Goal: Use online tool/utility

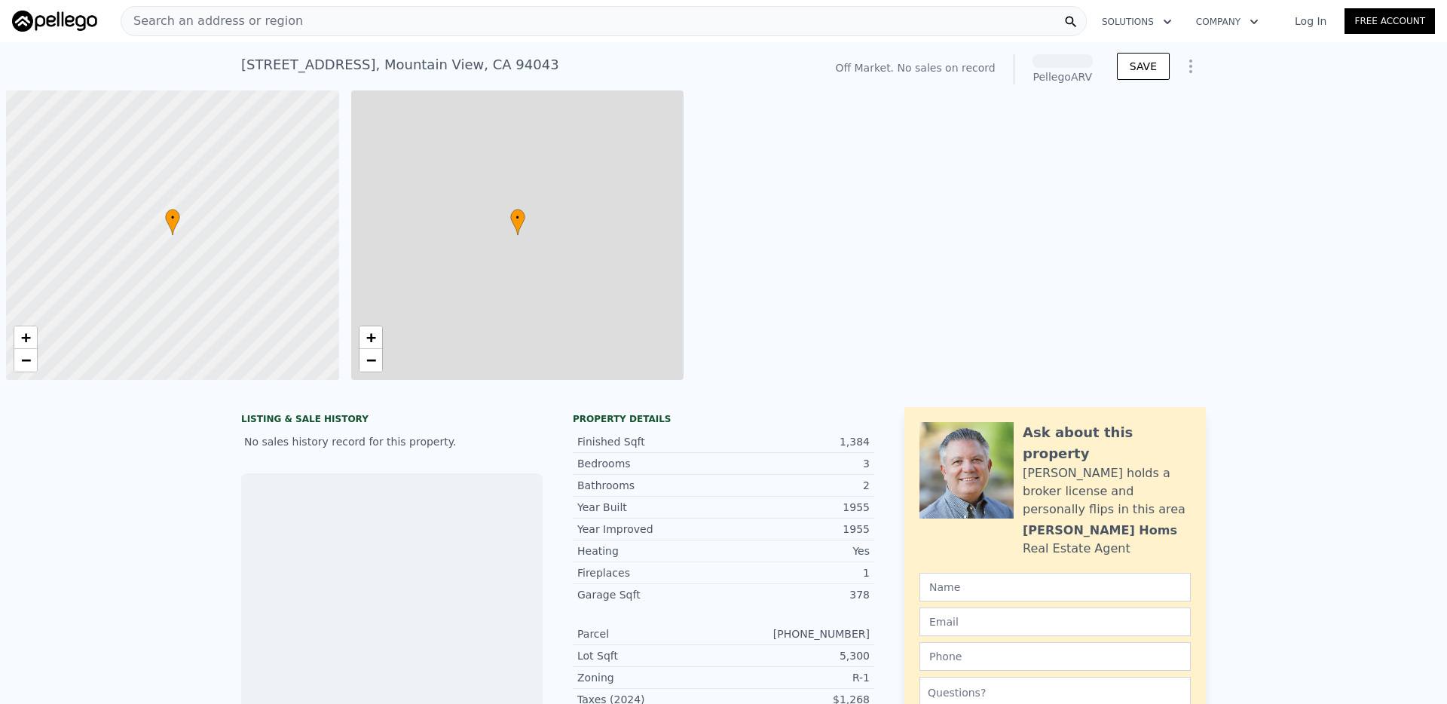
scroll to position [0, 6]
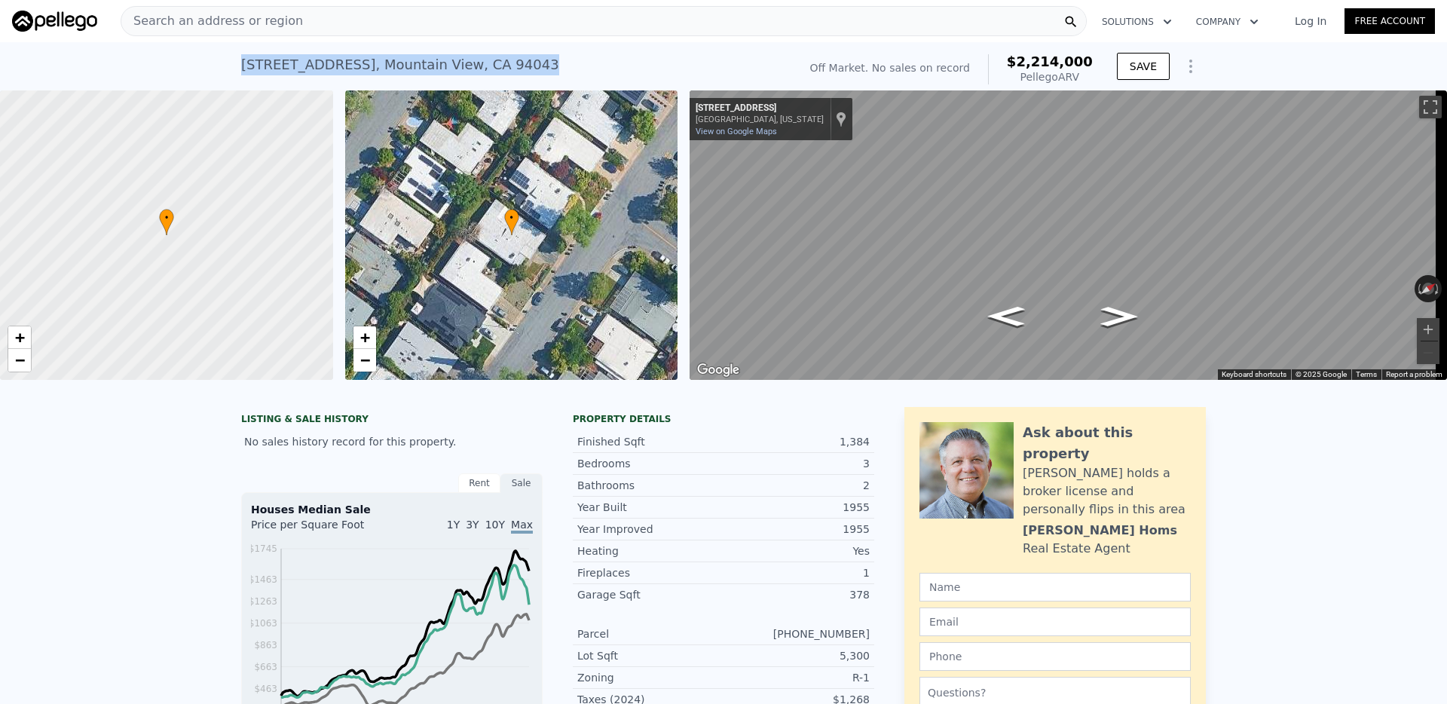
drag, startPoint x: 528, startPoint y: 57, endPoint x: 236, endPoint y: 64, distance: 291.8
click at [241, 64] on div "[STREET_ADDRESS] No sales on record (~ARV $2.214m )" at bounding box center [516, 69] width 551 height 42
copy div "[STREET_ADDRESS]"
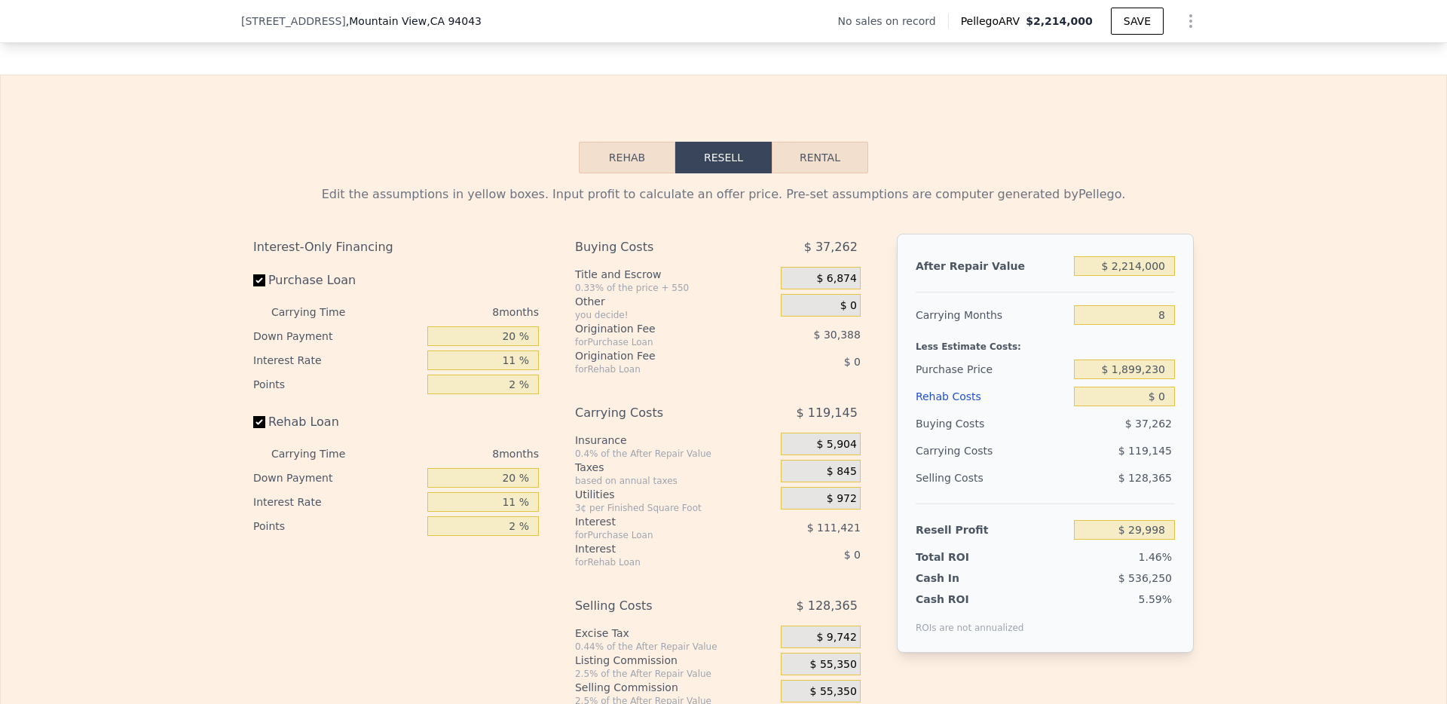
scroll to position [2051, 0]
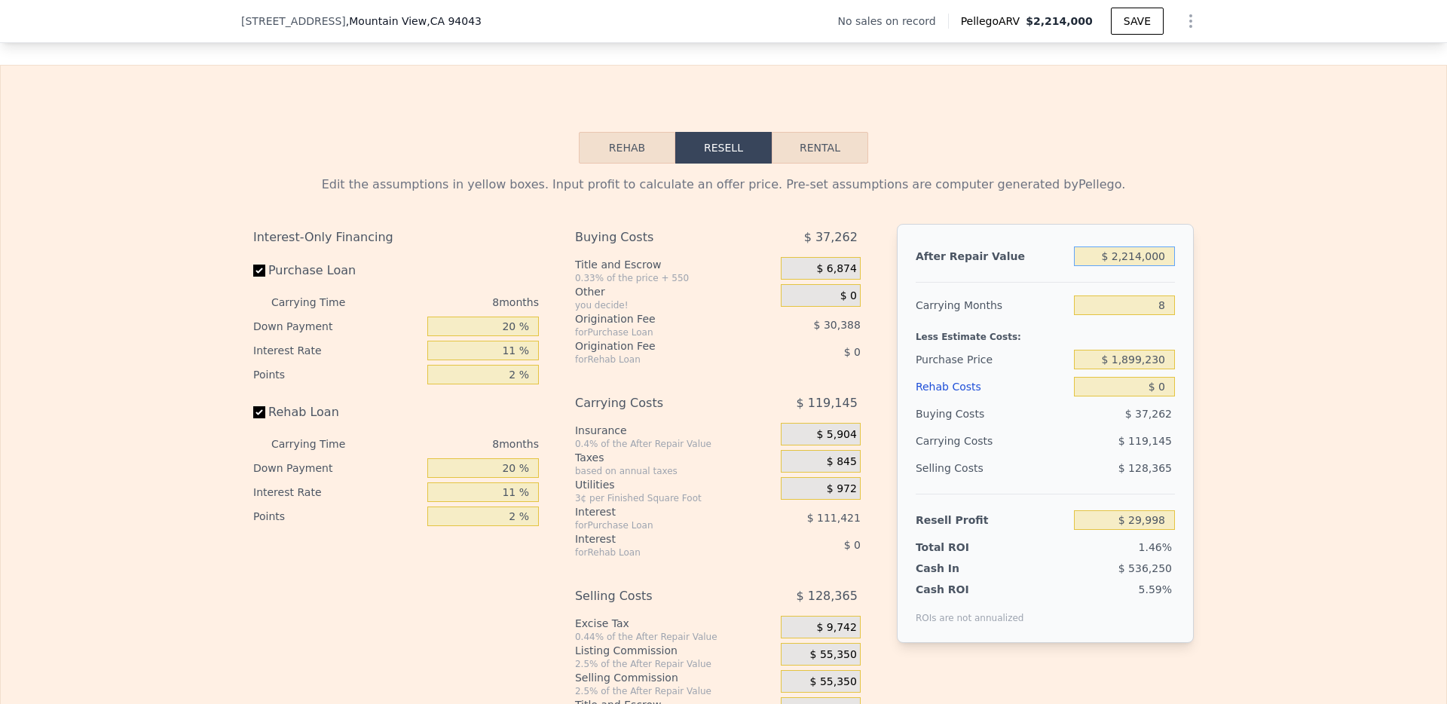
drag, startPoint x: 1166, startPoint y: 286, endPoint x: 1089, endPoint y: 275, distance: 77.6
click at [1089, 266] on input "$ 2,214,000" at bounding box center [1124, 256] width 101 height 20
type input "$ 2"
type input "-$ 2,050,281"
type input "$ 27"
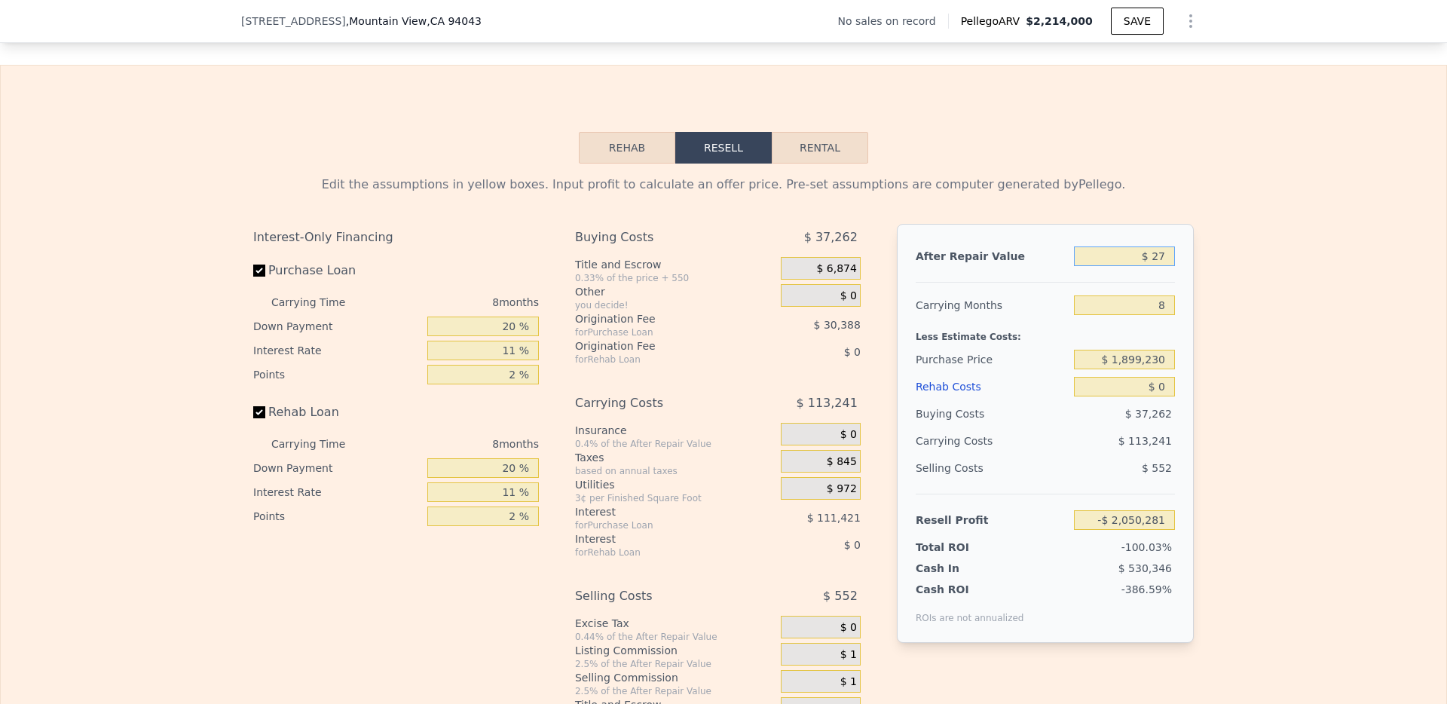
type input "-$ 2,050,258"
type input "$ 270"
type input "-$ 2,050,030"
type input "$ 2,700"
type input "-$ 2,047,747"
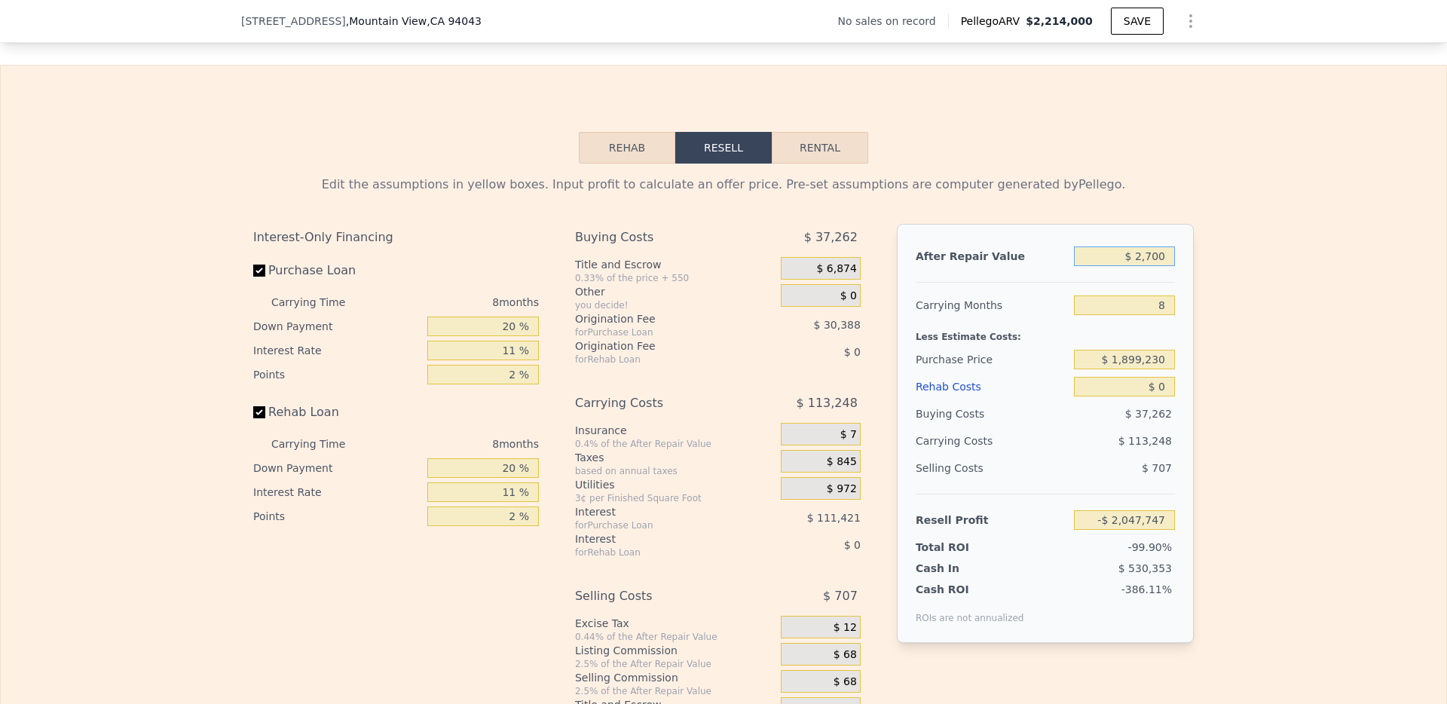
type input "$ 27,000"
type input "-$ 2,024,914"
type input "$ 270,000"
type input "-$ 1,796,590"
type input "$ 2,700,000"
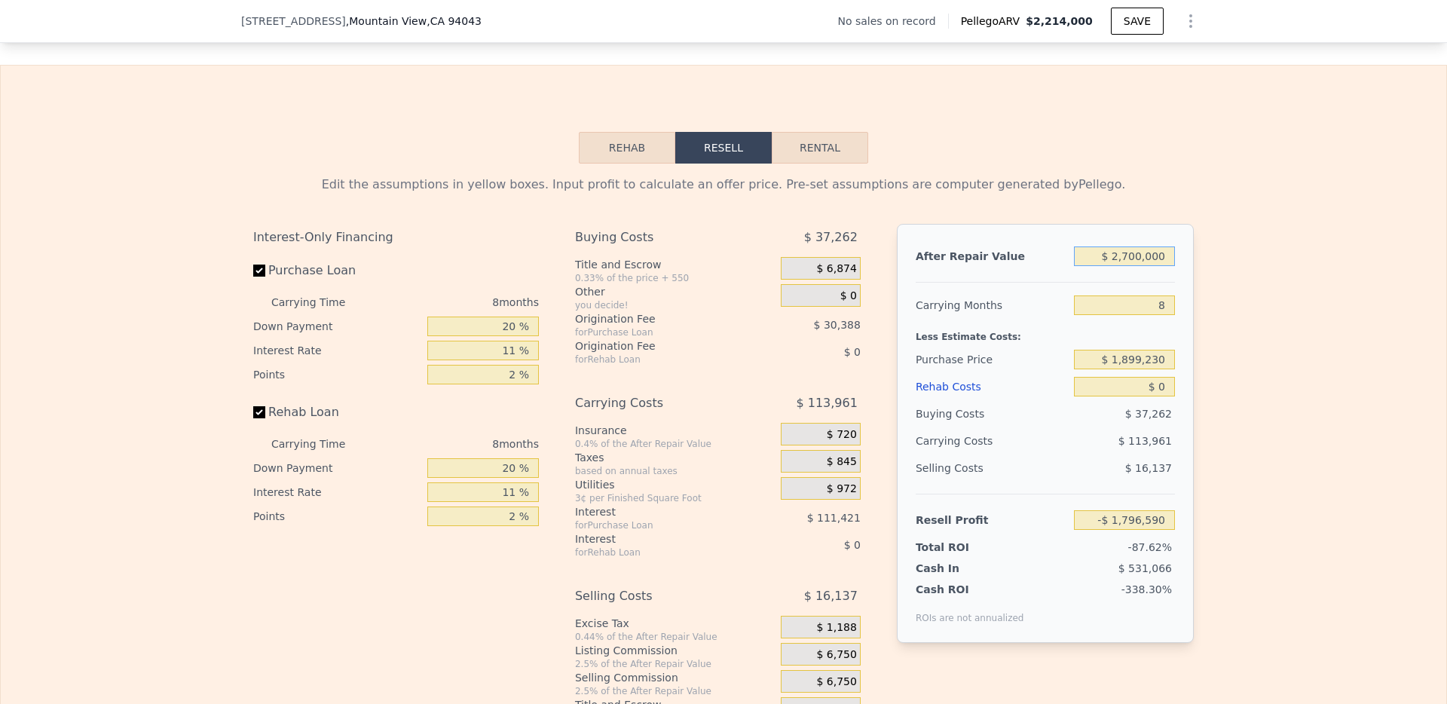
type input "$ 486,646"
type input "$ 2,700,000"
drag, startPoint x: 1165, startPoint y: 329, endPoint x: 1137, endPoint y: 329, distance: 28.6
click at [1137, 315] on input "8" at bounding box center [1124, 305] width 101 height 20
type input "1"
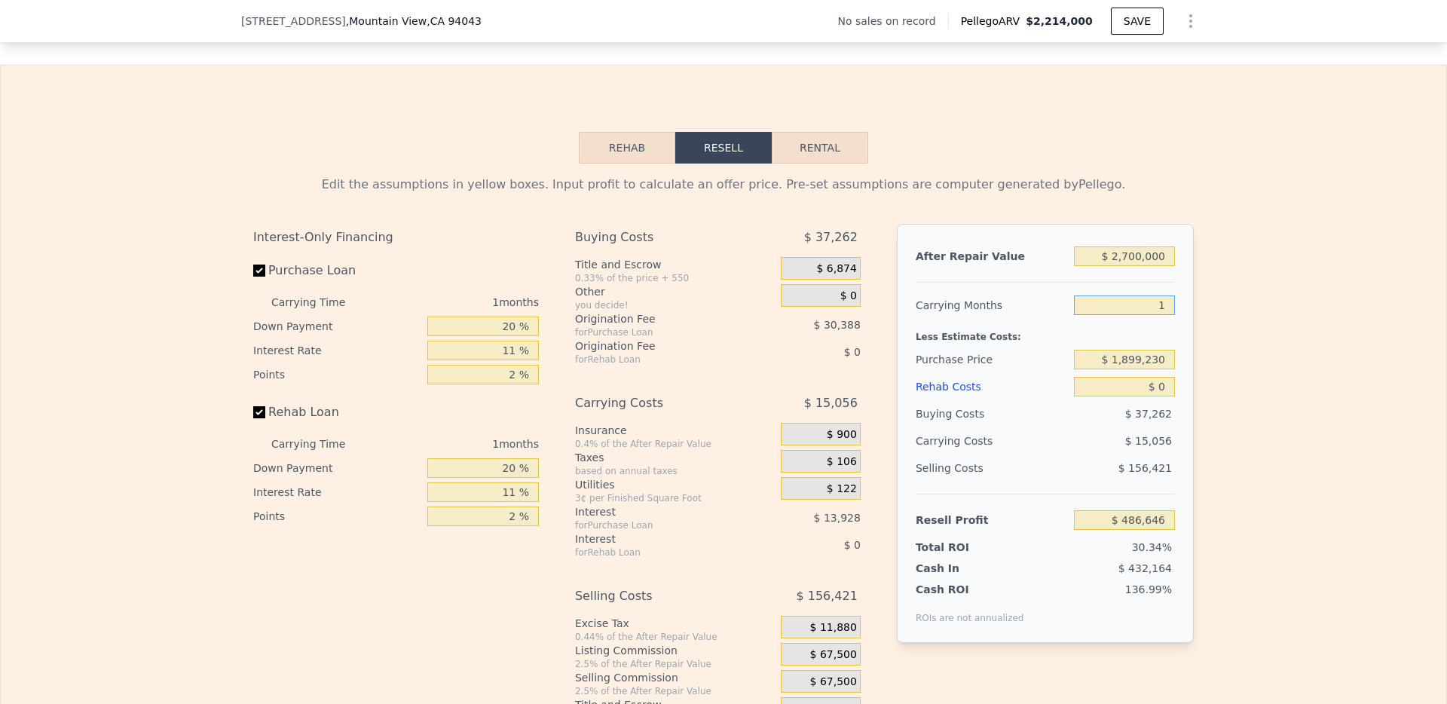
type input "$ 592,031"
type input "12"
type input "$ 426,425"
type input "12"
drag, startPoint x: 1163, startPoint y: 378, endPoint x: 1092, endPoint y: 378, distance: 70.8
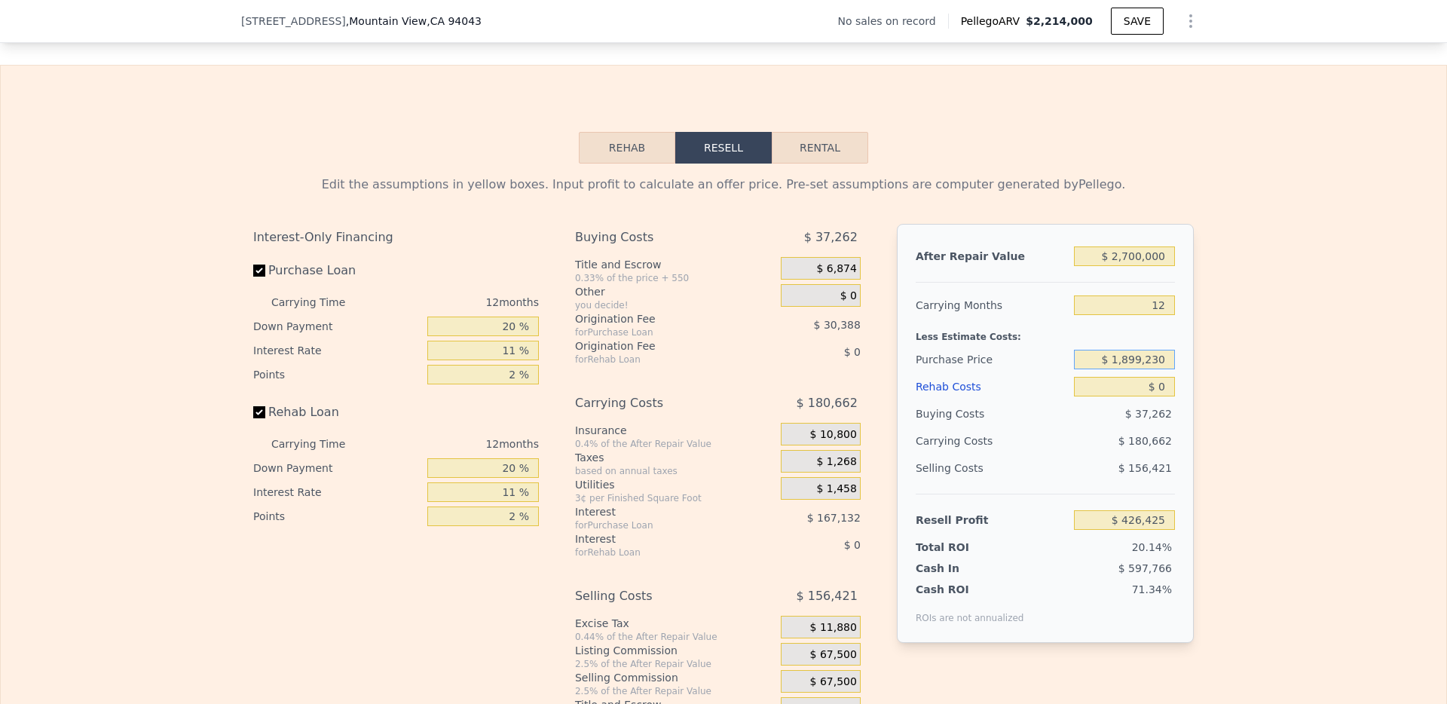
click at [1092, 369] on input "$ 1,899,230" at bounding box center [1124, 360] width 101 height 20
type input "$ 2,000,000"
type input "$ 314,839"
drag, startPoint x: 1163, startPoint y: 409, endPoint x: 1131, endPoint y: 409, distance: 32.4
click at [1131, 396] on input "$ 0" at bounding box center [1124, 387] width 101 height 20
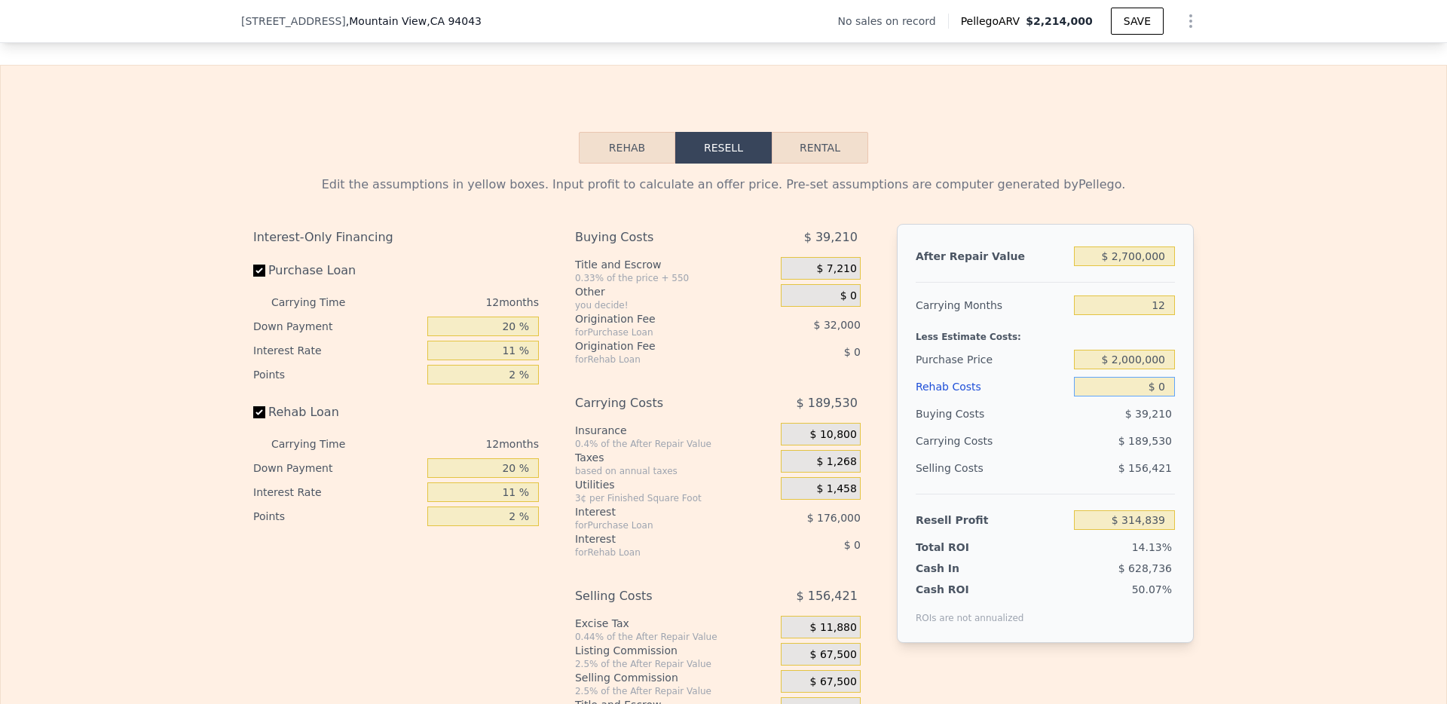
type input "$ 4"
type input "$ 314,835"
type input "$ 42"
type input "$ 314,796"
type input "$ 425"
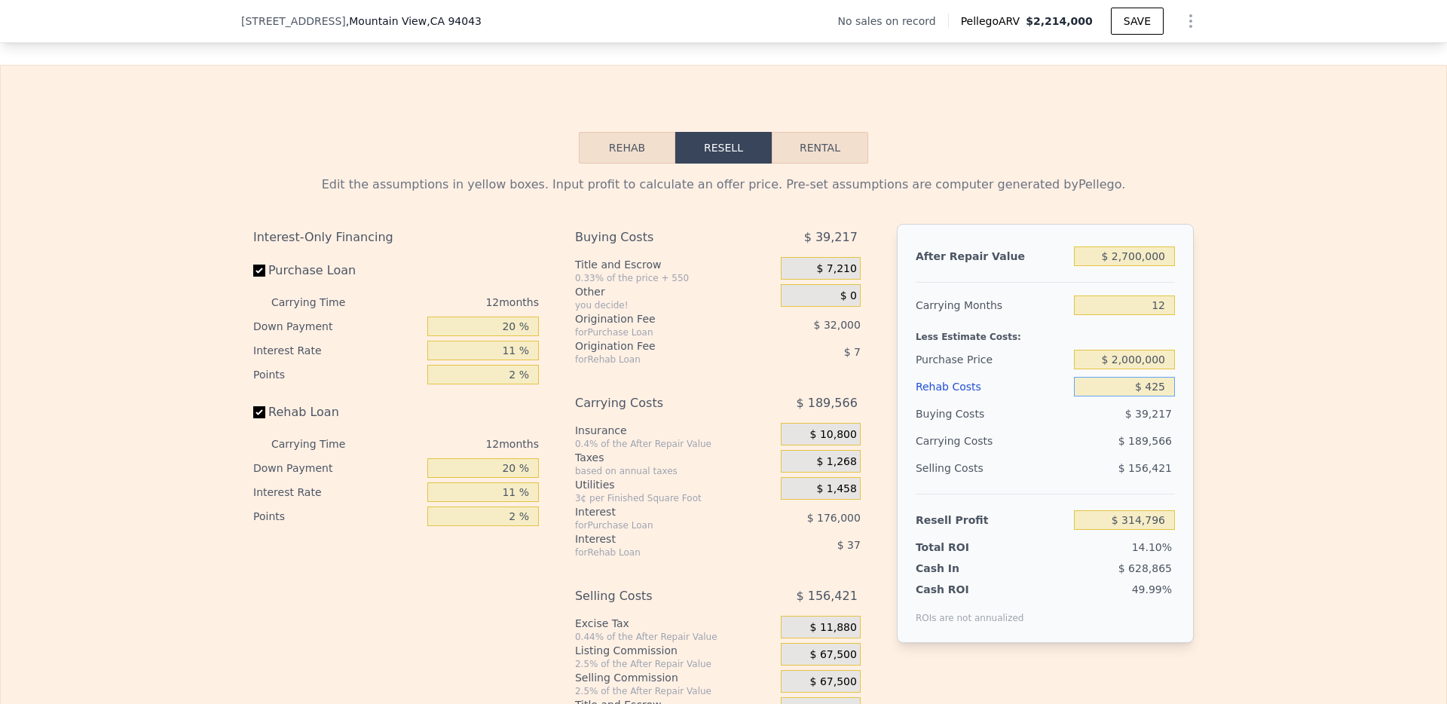
type input "$ 314,371"
type input "$ 4,250"
type input "$ 310,149"
type input "$ 42,500"
type input "$ 267,915"
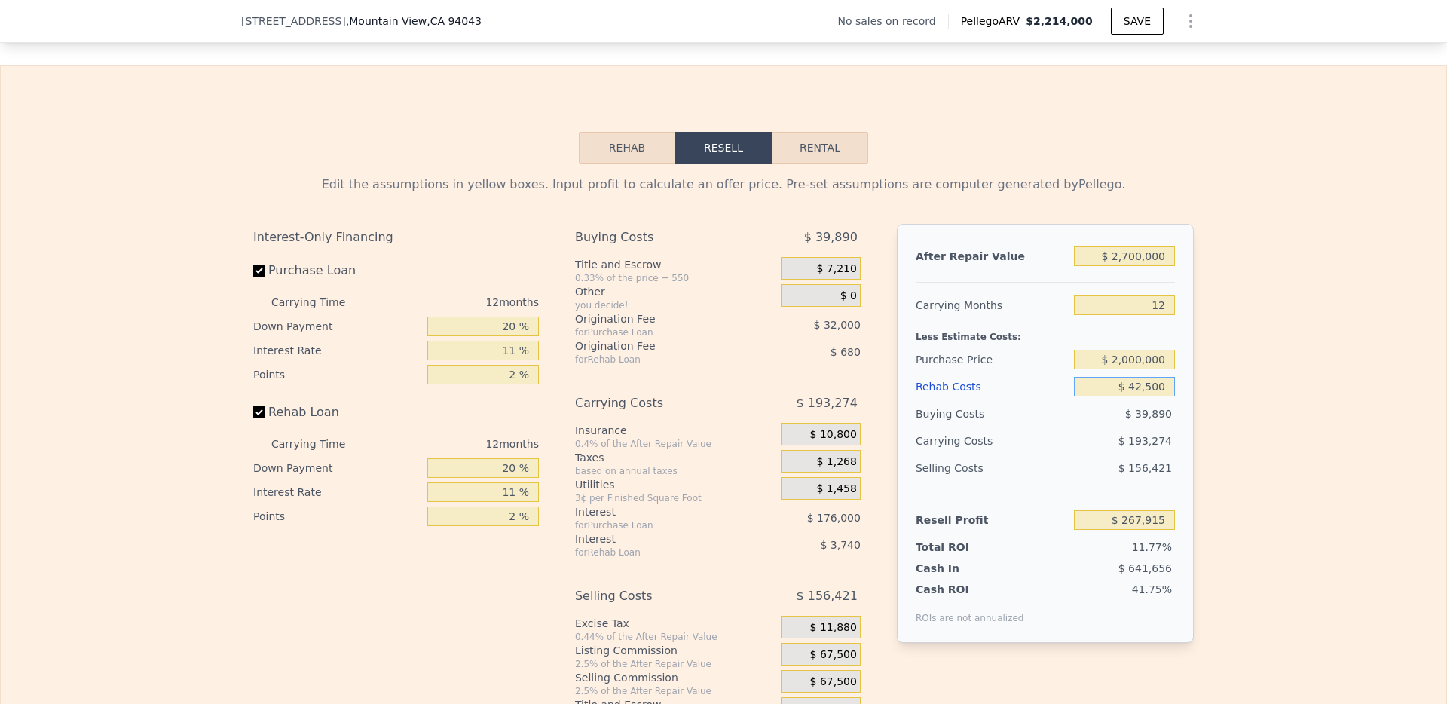
type input "$ 425,000"
type input "-$ 154,365"
type input "$ 425,000"
drag, startPoint x: 515, startPoint y: 348, endPoint x: 471, endPoint y: 348, distance: 43.7
click at [471, 336] on input "20 %" at bounding box center [483, 327] width 112 height 20
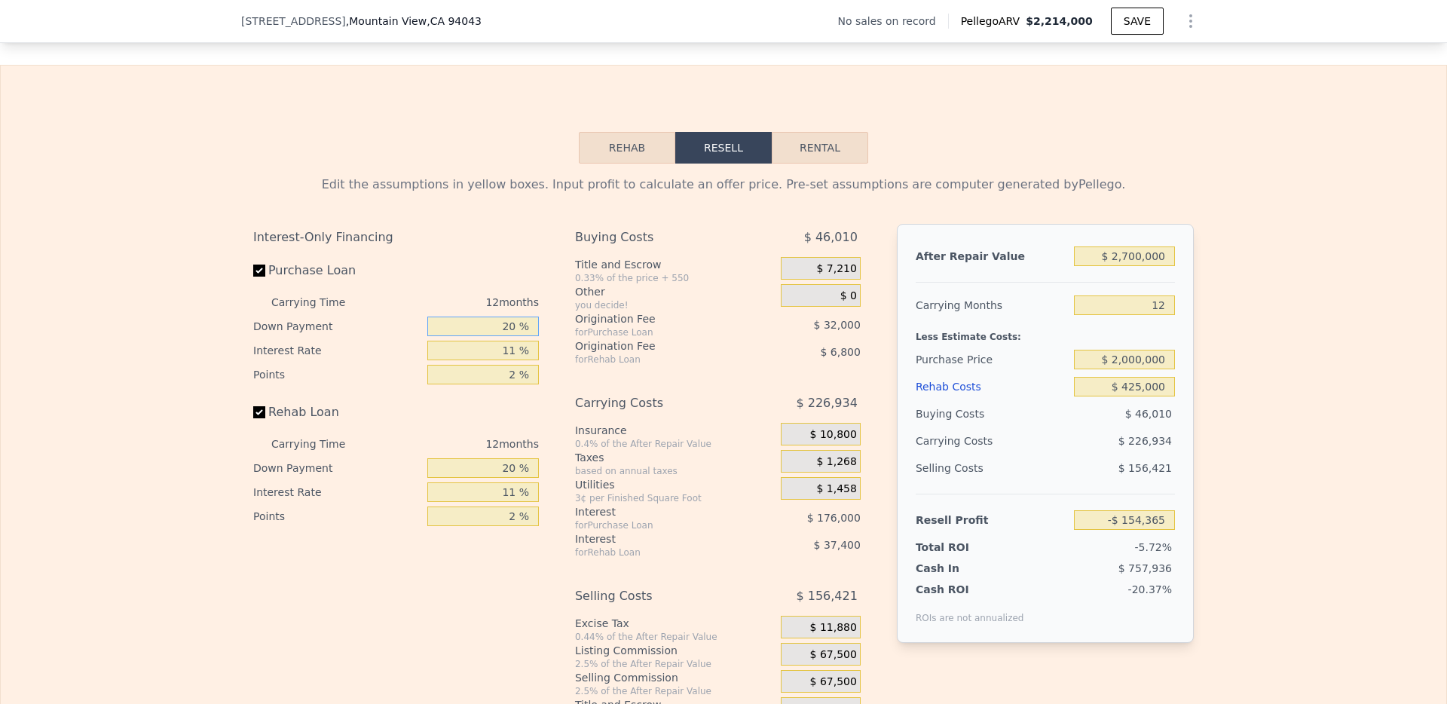
type input "1 %"
type input "-$ 203,761"
type input "10 %"
type input "-$ 180,361"
type input "10 %"
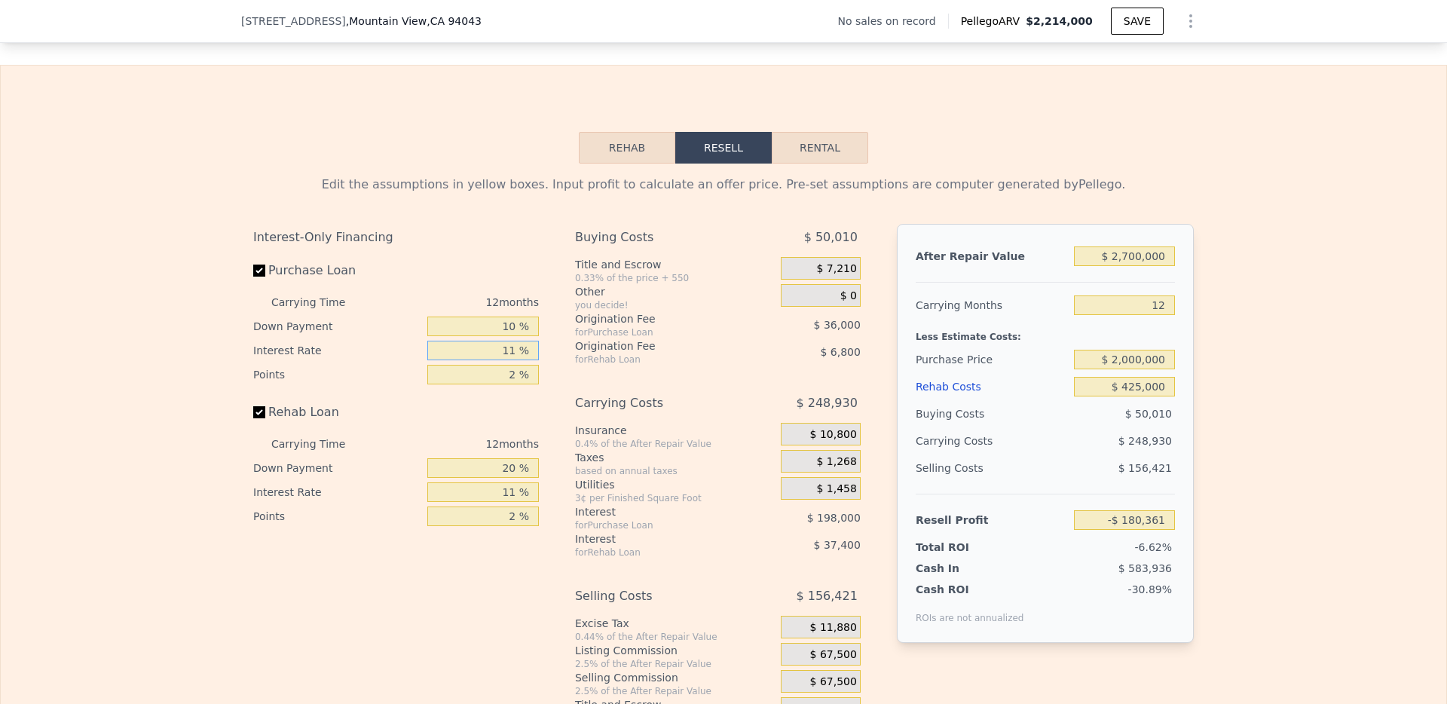
drag, startPoint x: 515, startPoint y: 374, endPoint x: 479, endPoint y: 374, distance: 36.2
click at [479, 360] on input "11 %" at bounding box center [483, 351] width 112 height 20
type input "1 %"
type input "-$ 361"
type input "10 %"
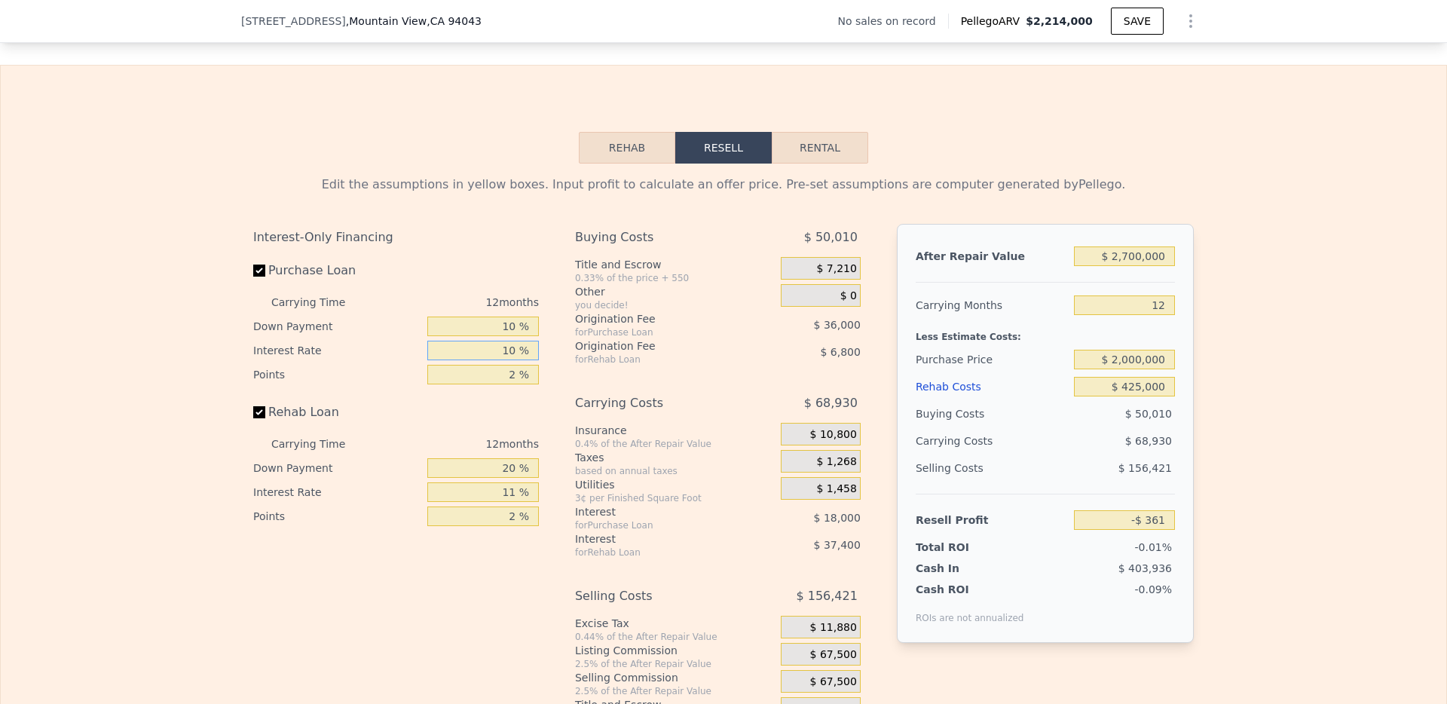
type input "-$ 162,361"
type input "10 %"
drag, startPoint x: 510, startPoint y: 399, endPoint x: 491, endPoint y: 399, distance: 18.1
click at [491, 384] on input "2 %" at bounding box center [483, 375] width 112 height 20
type input "1 %"
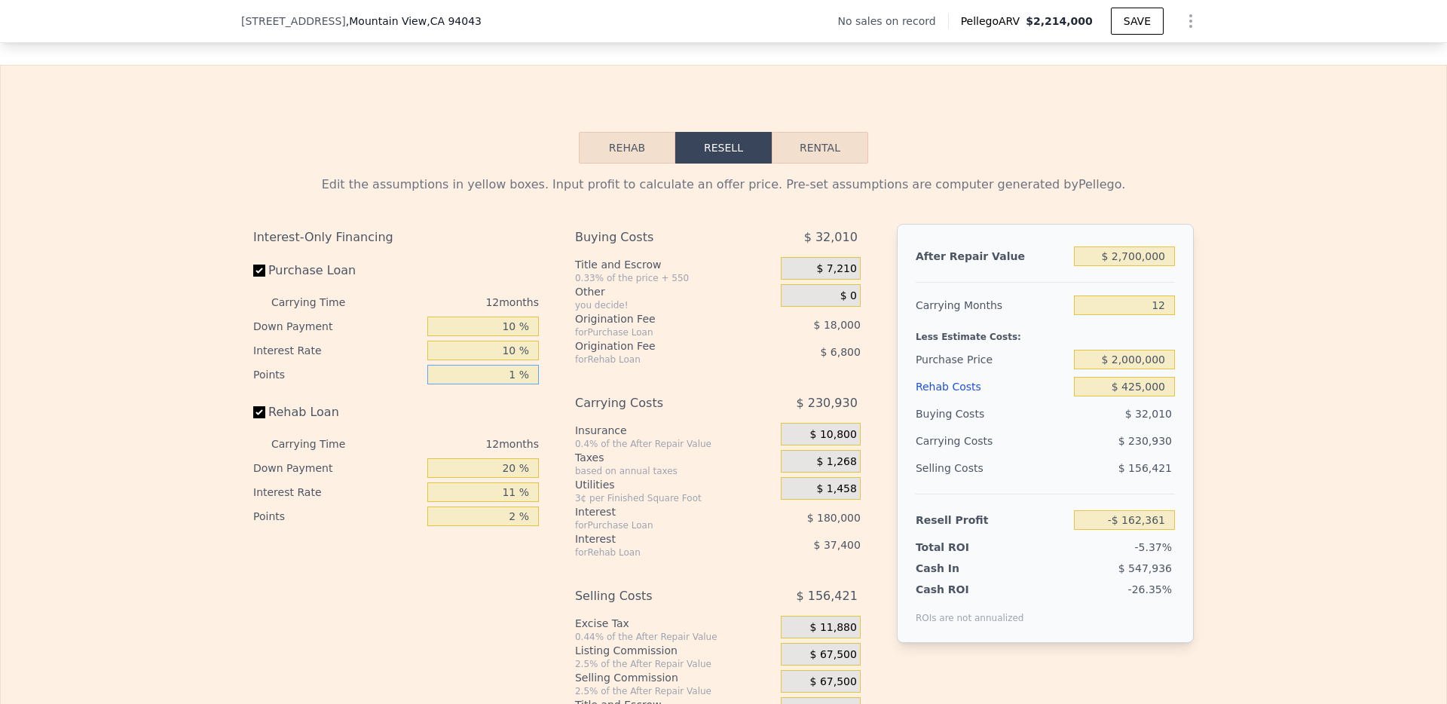
type input "-$ 144,361"
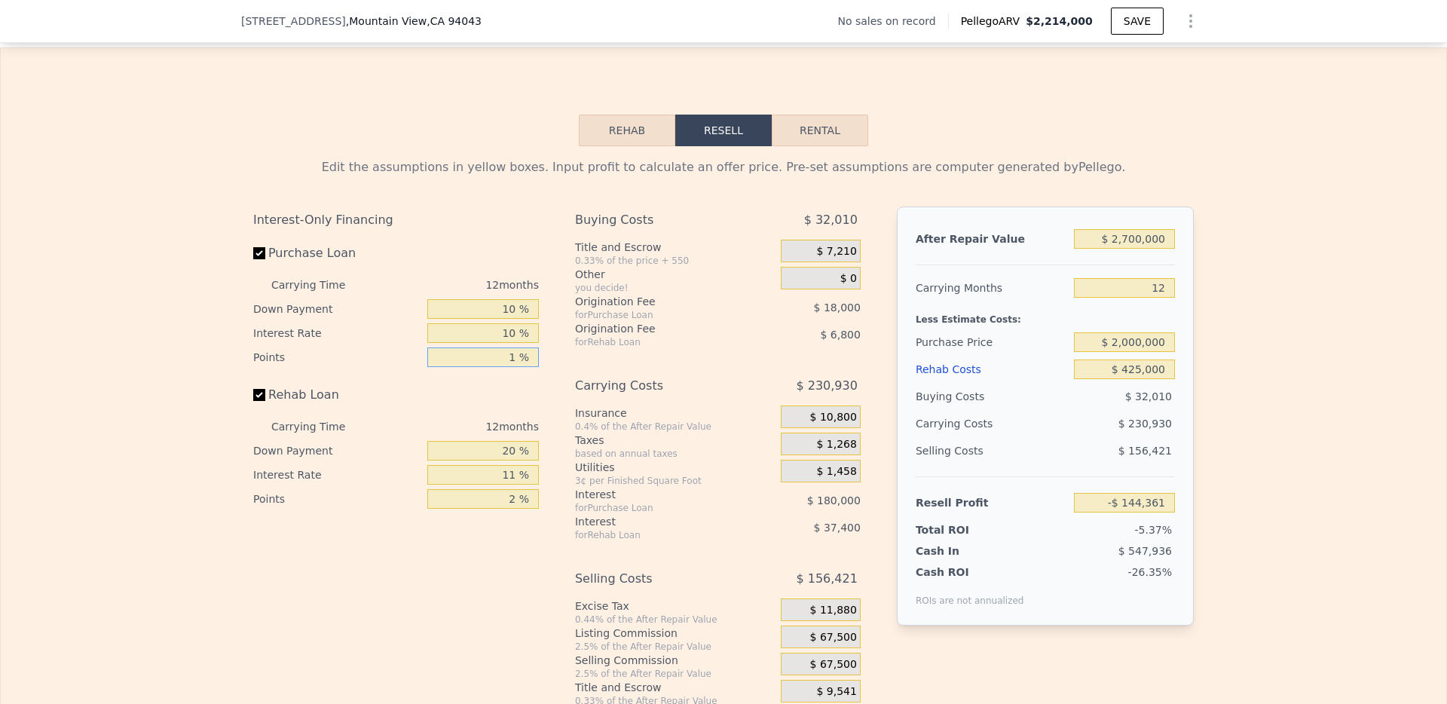
scroll to position [2074, 0]
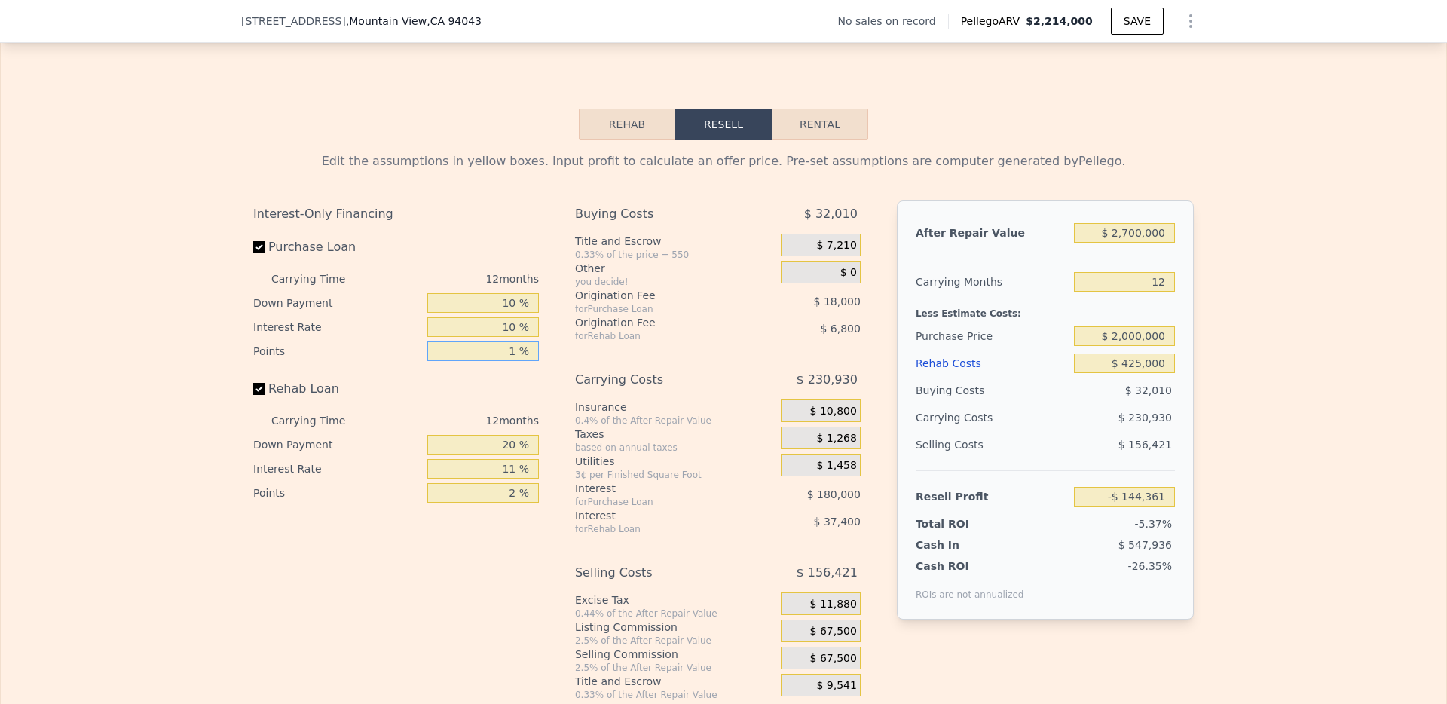
type input "1 %"
drag, startPoint x: 517, startPoint y: 469, endPoint x: 473, endPoint y: 468, distance: 43.7
click at [473, 454] on input "20 %" at bounding box center [483, 445] width 112 height 20
type input "0 %"
type input "-$ 155,409"
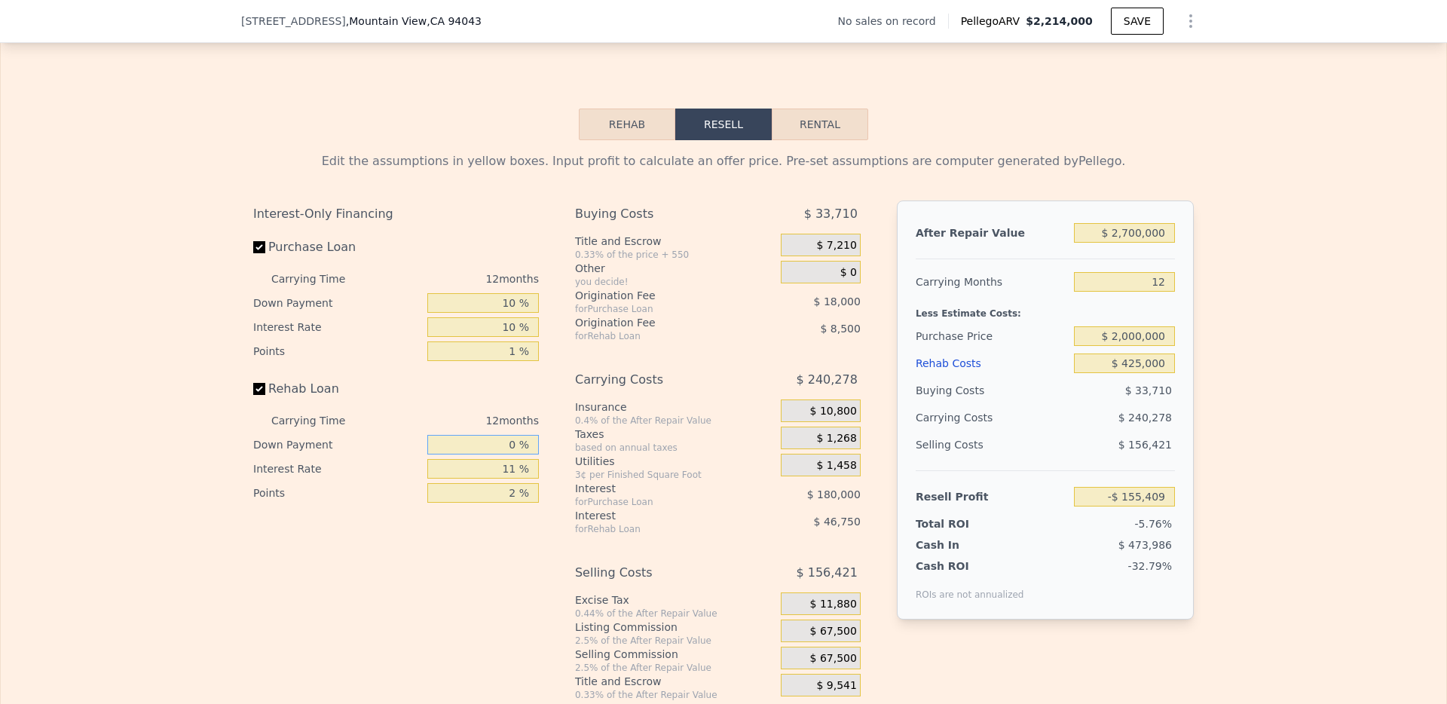
type input "0 %"
drag, startPoint x: 511, startPoint y: 491, endPoint x: 471, endPoint y: 491, distance: 39.9
click at [471, 479] on input "11 %" at bounding box center [483, 469] width 112 height 20
type input "1 %"
type input "-$ 112,905"
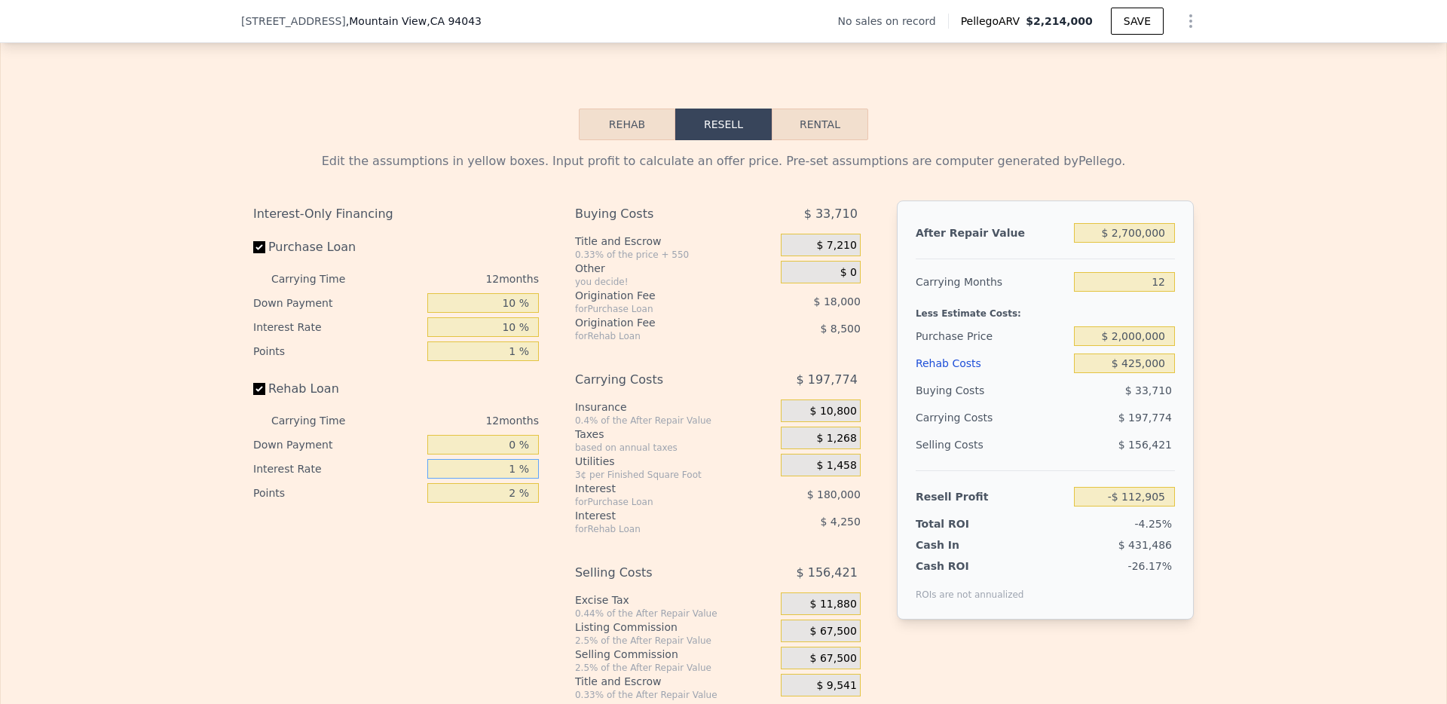
type input "10 %"
type input "-$ 151,161"
type input "10 %"
drag, startPoint x: 514, startPoint y: 516, endPoint x: 480, endPoint y: 516, distance: 33.9
click at [480, 503] on input "2 %" at bounding box center [483, 493] width 112 height 20
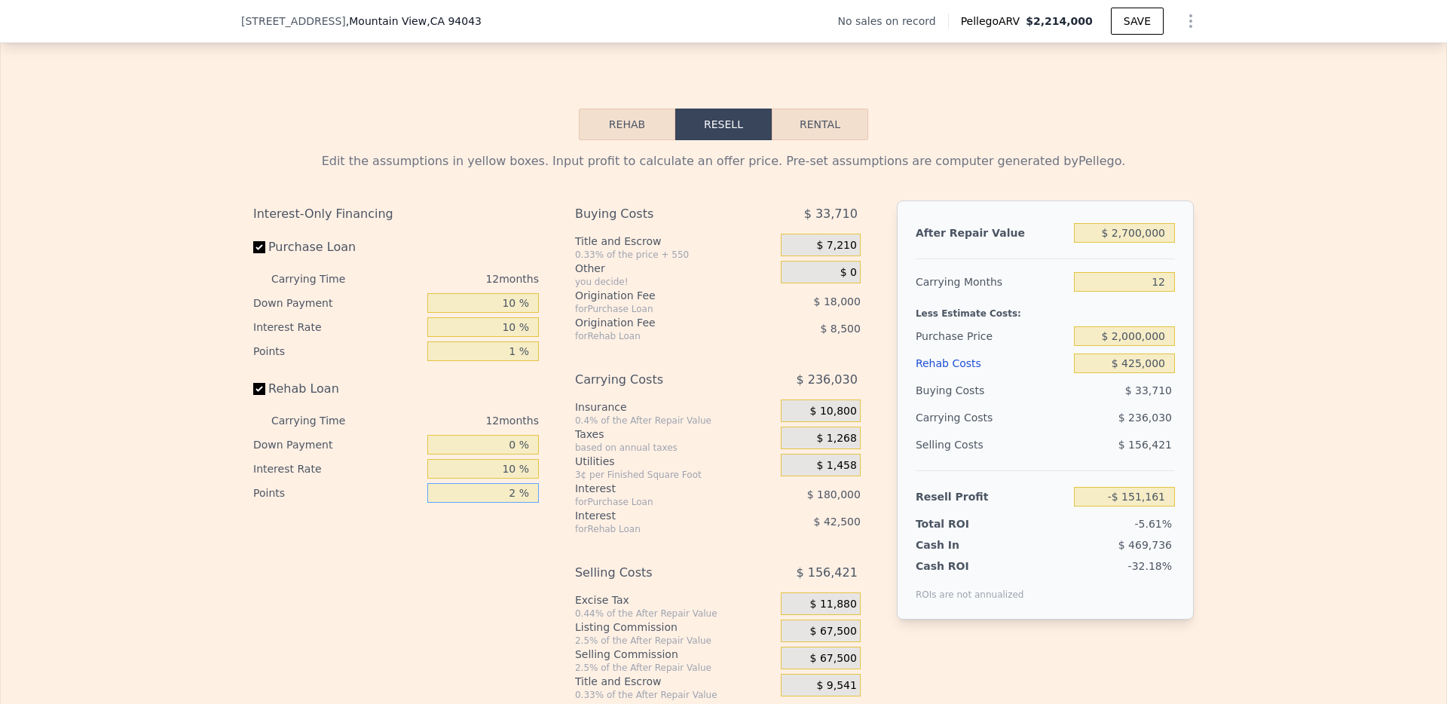
type input "0 %"
type input "-$ 142,661"
type input "0 %"
click at [694, 580] on div "Buying Costs $ 25,210 Title and Escrow 0.33% of the price + 550 $ 7,210 Other y…" at bounding box center [718, 450] width 286 height 500
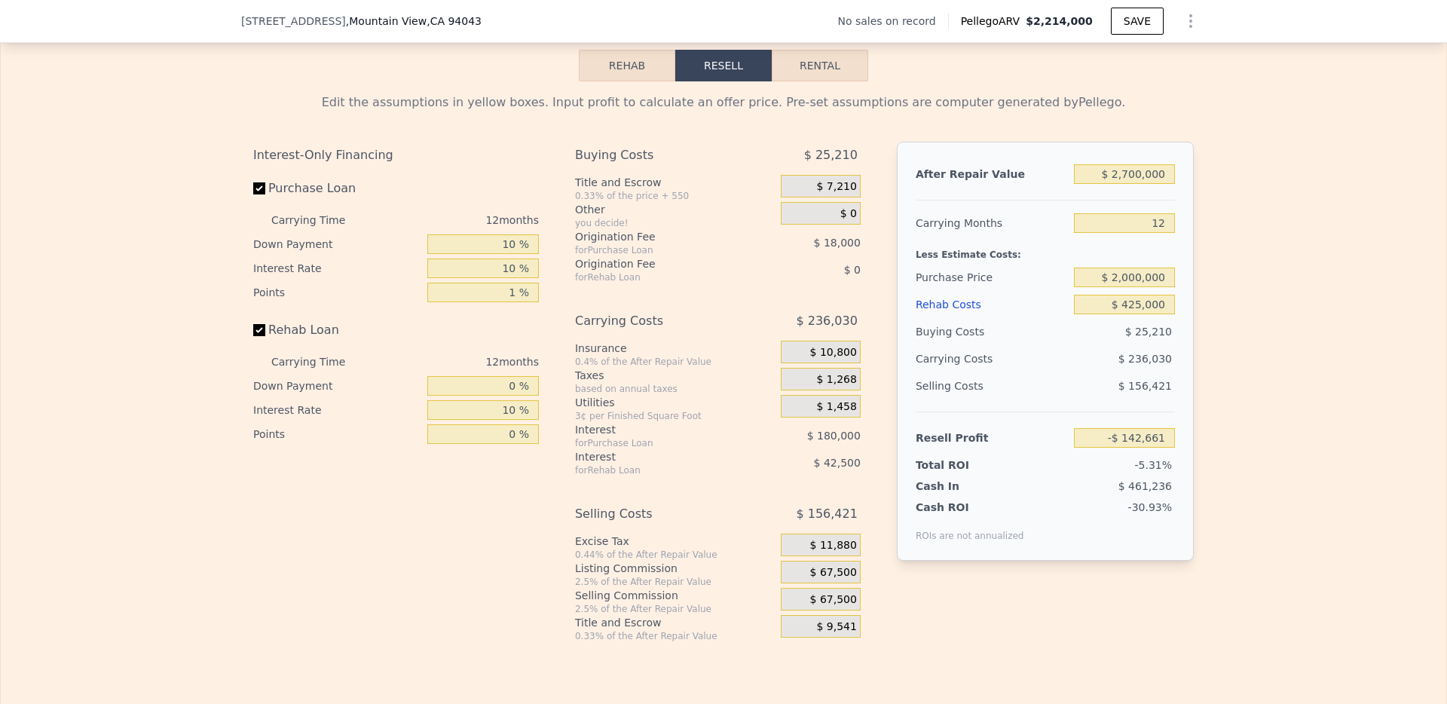
scroll to position [2175, 0]
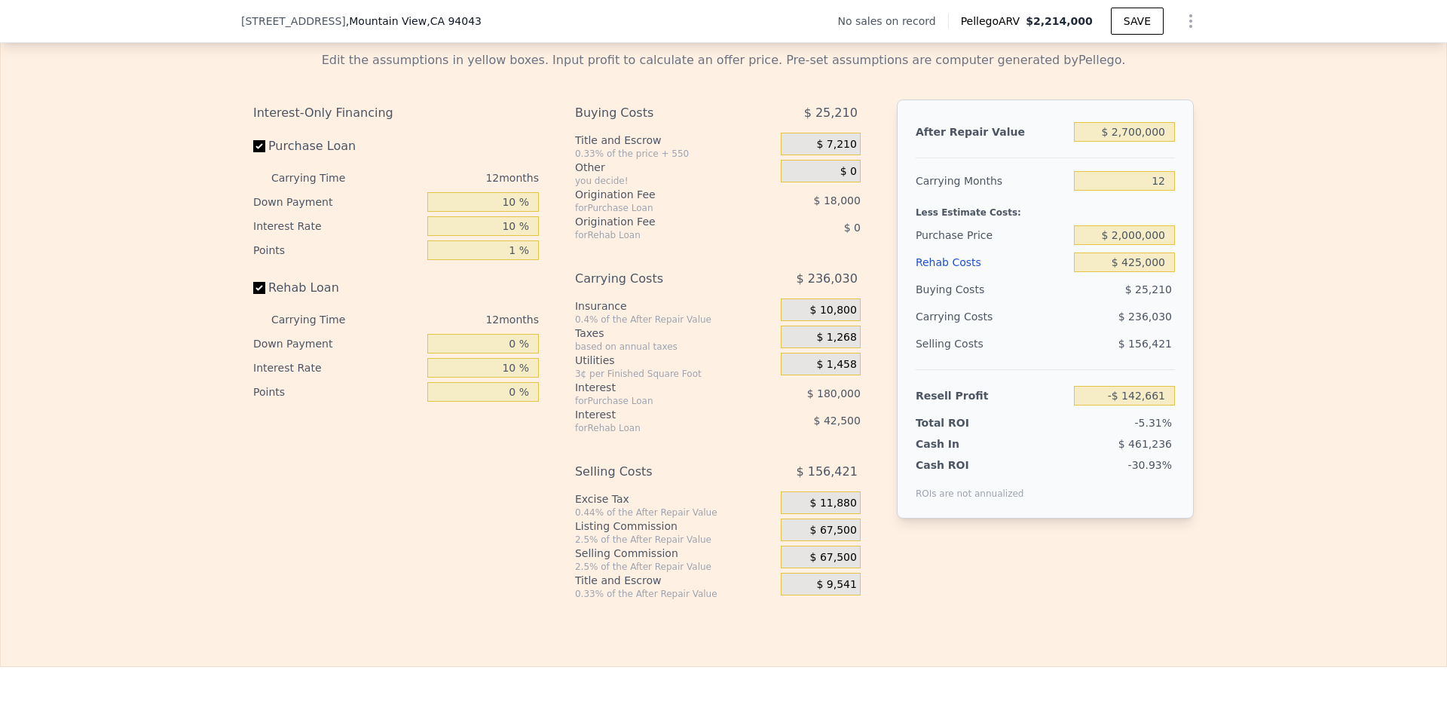
click at [817, 537] on span "$ 67,500" at bounding box center [833, 531] width 47 height 14
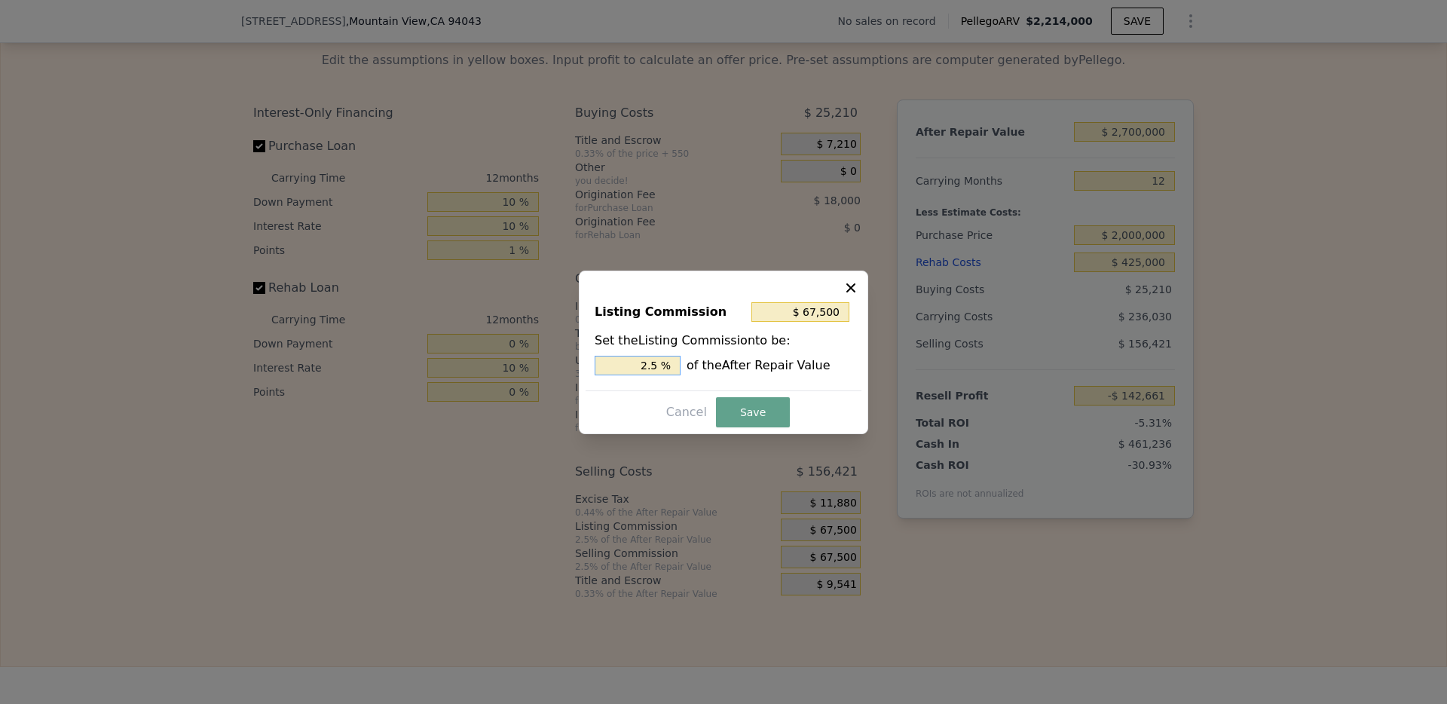
drag, startPoint x: 667, startPoint y: 365, endPoint x: 589, endPoint y: 365, distance: 78.4
click at [589, 365] on div "Listing Commission $ 67,500 Set the Listing Commission to be: 2.5 % of the Afte…" at bounding box center [724, 339] width 276 height 101
type input "$ 27,000"
type input "1.0 %"
click at [767, 408] on button "Save" at bounding box center [753, 412] width 74 height 30
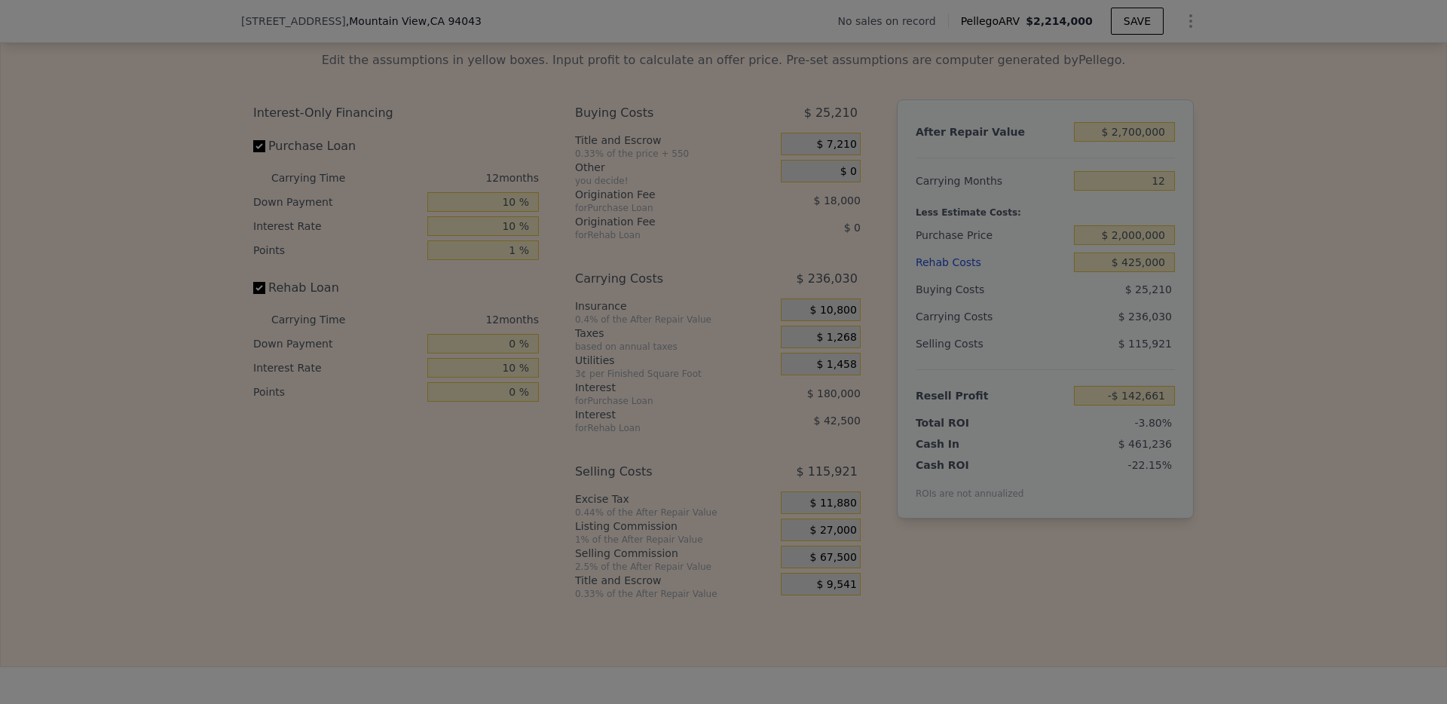
type input "-$ 102,161"
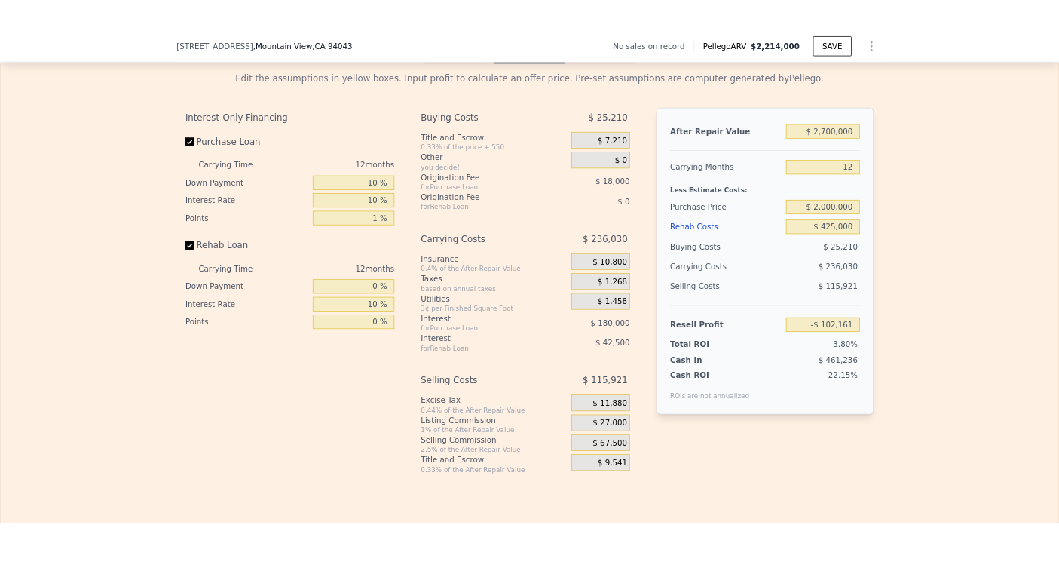
scroll to position [2173, 0]
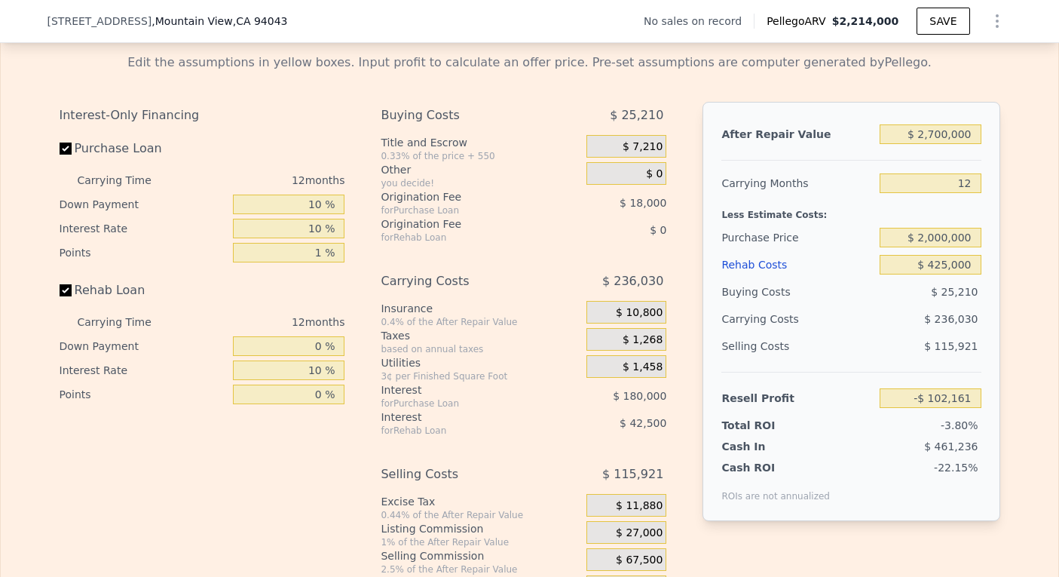
type input "$ 2,214,000"
type input "8"
type input "$ 0"
type input "$ 29,998"
drag, startPoint x: 969, startPoint y: 155, endPoint x: 912, endPoint y: 152, distance: 57.4
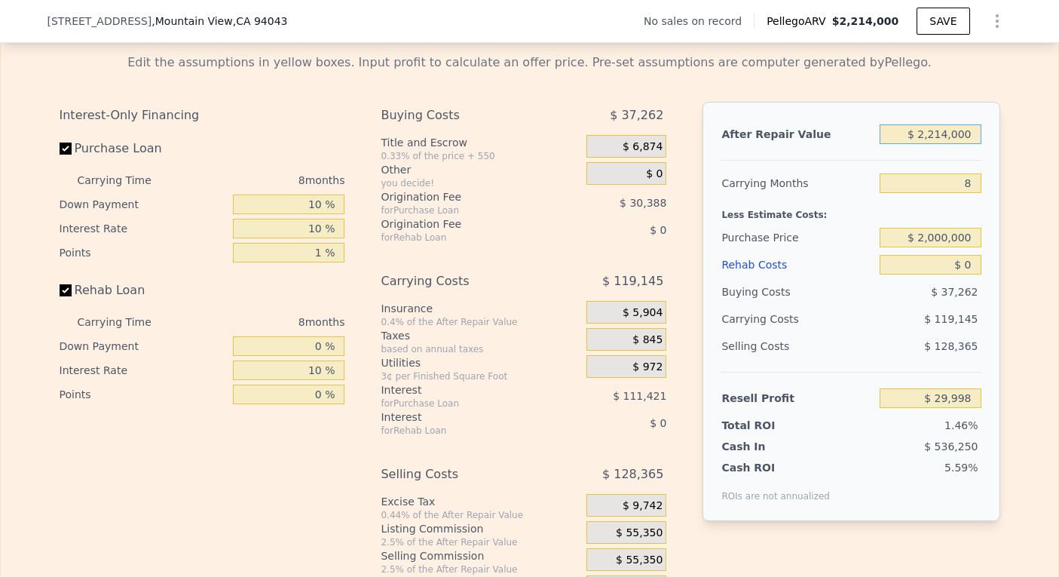
click at [912, 144] on input "$ 2,214,000" at bounding box center [930, 134] width 101 height 20
type input "$ 32,214,000"
type input "$ 28,218,098"
type input "$ 302,214,000"
type input "$ 281,910,998"
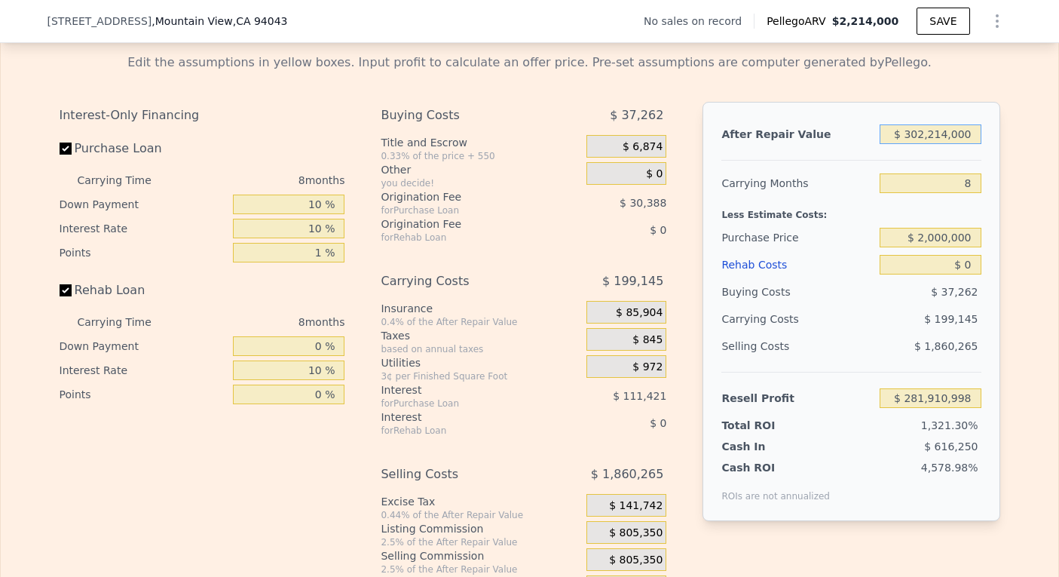
type input "$ 3,002,214,000"
type input "$ 2,818,839,998"
drag, startPoint x: 966, startPoint y: 156, endPoint x: 844, endPoint y: 155, distance: 122.1
click at [844, 148] on div "After Repair Value $ 3,002,214,000" at bounding box center [850, 134] width 259 height 27
type input "$ 2"
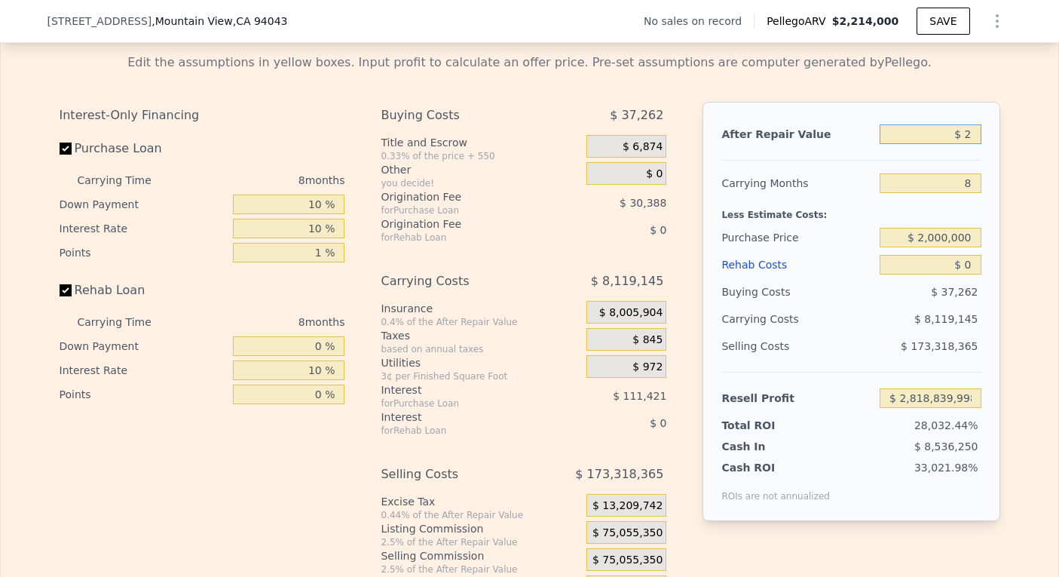
type input "-$ 2,050,281"
type input "$ 20"
type input "-$ 2,050,265"
type input "$ 200"
type input "-$ 2,050,096"
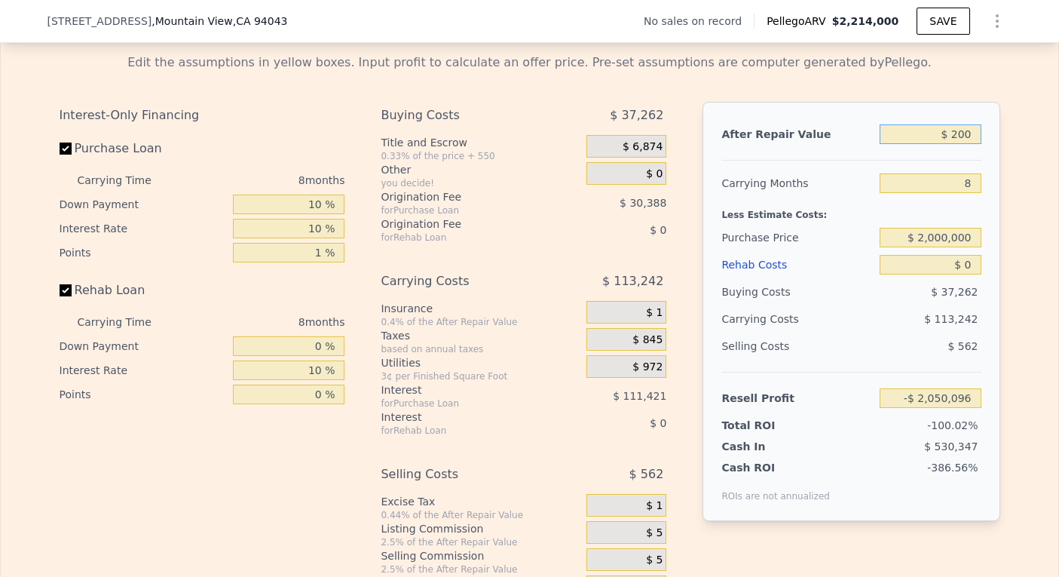
type input "$ 2,000"
type input "-$ 2,048,404"
type input "$ 20,000"
type input "-$ 2,031,491"
type input "$ 2,000"
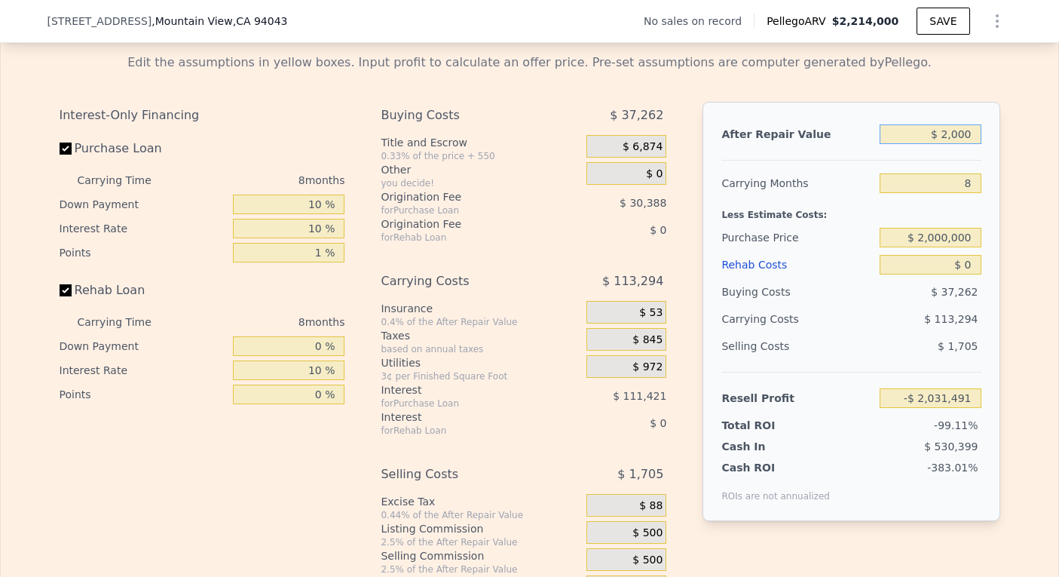
type input "-$ 2,048,404"
type input "$ 2"
type input "-$ 2,050,281"
type input "$ 3"
type input "-$ 2,050,280"
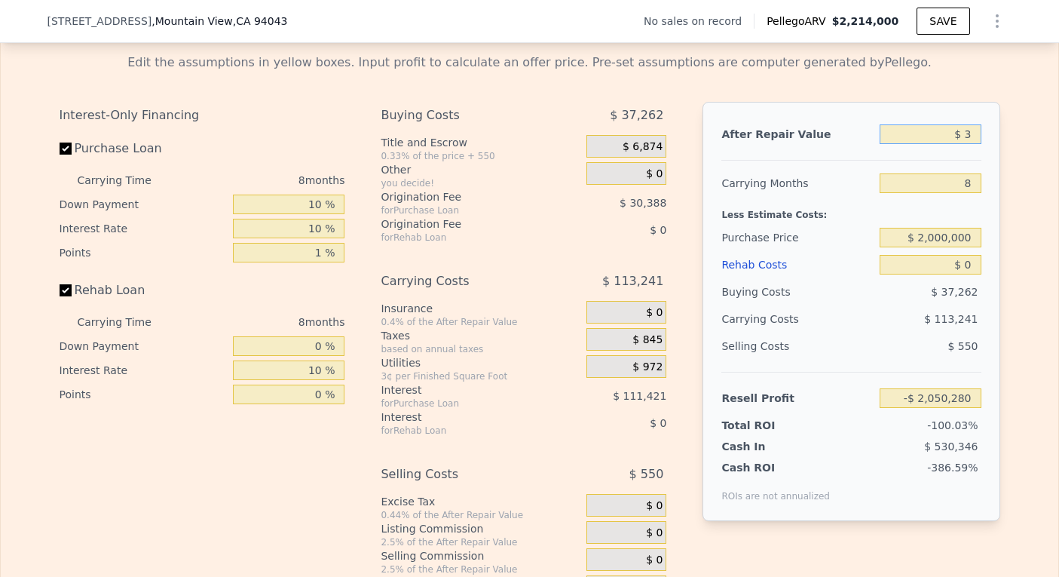
type input "$ 30"
type input "-$ 2,050,255"
type input "$ 300"
type input "-$ 2,050,002"
type input "$ 3,000"
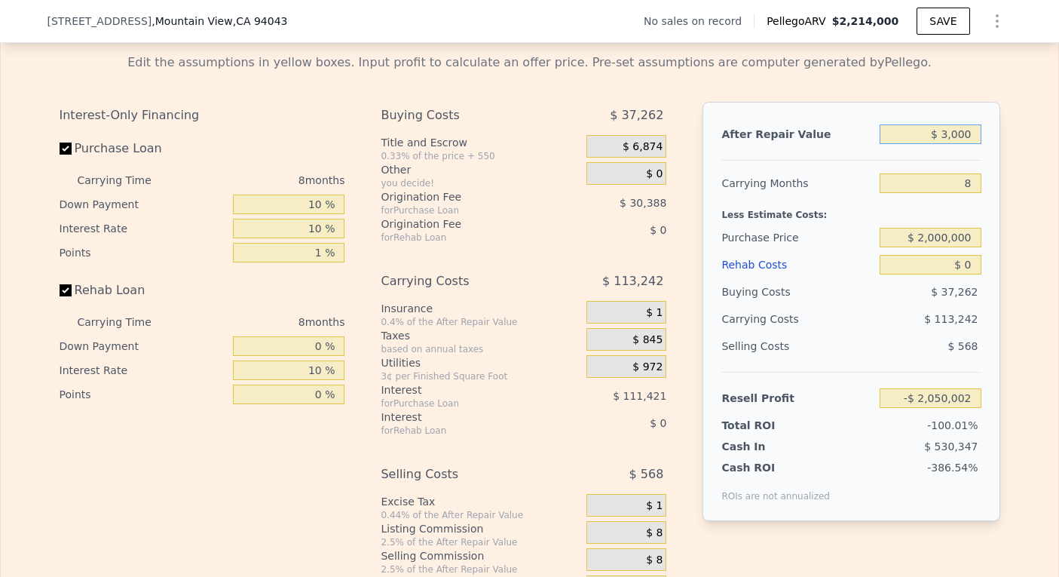
type input "-$ 2,047,464"
type input "$ 30,000"
type input "-$ 2,022,095"
type input "$ 300,000"
type input "-$ 1,768,402"
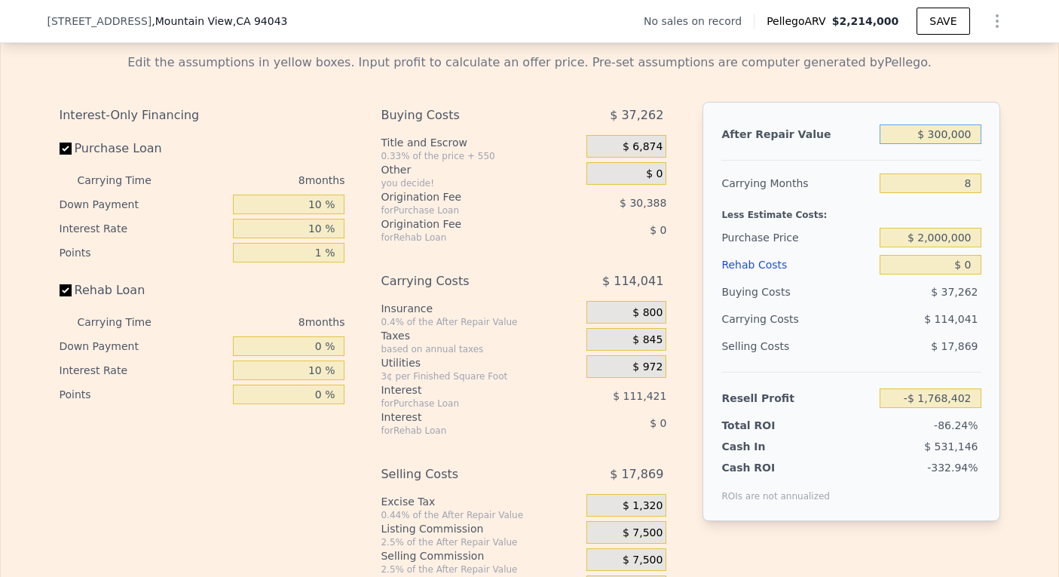
type input "$ 3,000,000"
type input "$ 768,527"
type input "$ 30,000,000"
type input "$ 26,137,817"
type input "$ 3,000,000"
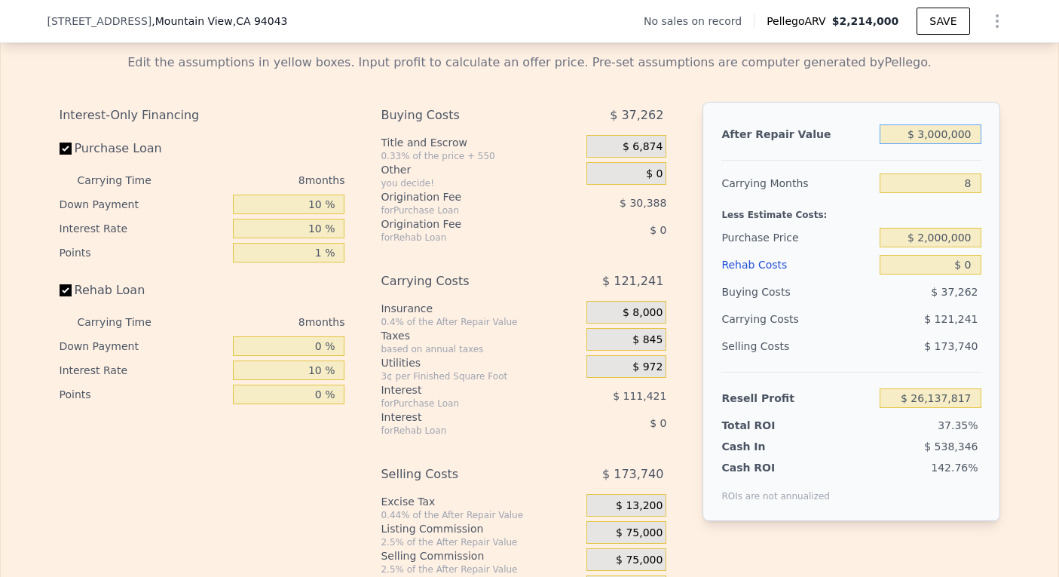
type input "$ 768,527"
type input "$ 3,000,000"
drag, startPoint x: 963, startPoint y: 204, endPoint x: 953, endPoint y: 204, distance: 10.6
click at [953, 193] on input "8" at bounding box center [930, 183] width 101 height 20
type input "1"
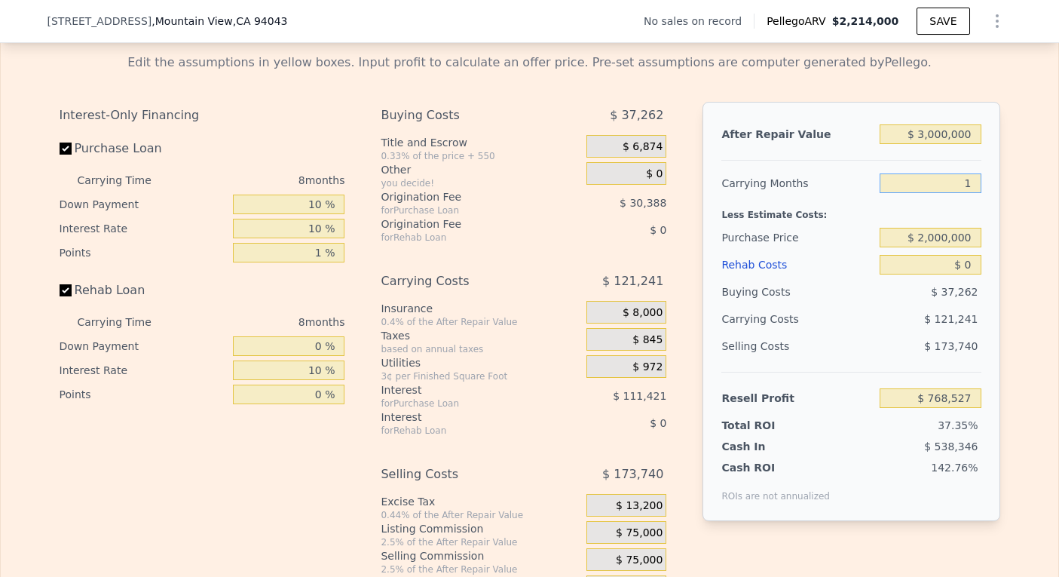
type input "$ 874,612"
type input "12"
type input "$ 707,906"
type input "12"
drag, startPoint x: 969, startPoint y: 260, endPoint x: 932, endPoint y: 260, distance: 36.2
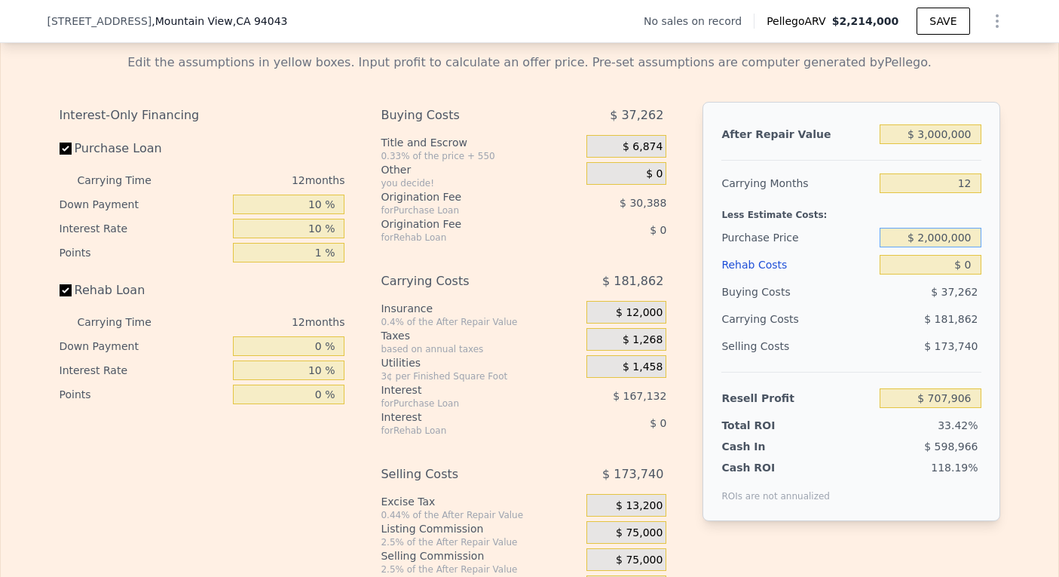
click at [932, 247] on input "$ 2,000,000" at bounding box center [930, 238] width 101 height 20
click at [965, 274] on input "$ 0" at bounding box center [930, 265] width 101 height 20
type input "$ 596,320"
drag, startPoint x: 964, startPoint y: 284, endPoint x: 953, endPoint y: 284, distance: 10.6
click at [953, 274] on input "$ 0" at bounding box center [930, 265] width 101 height 20
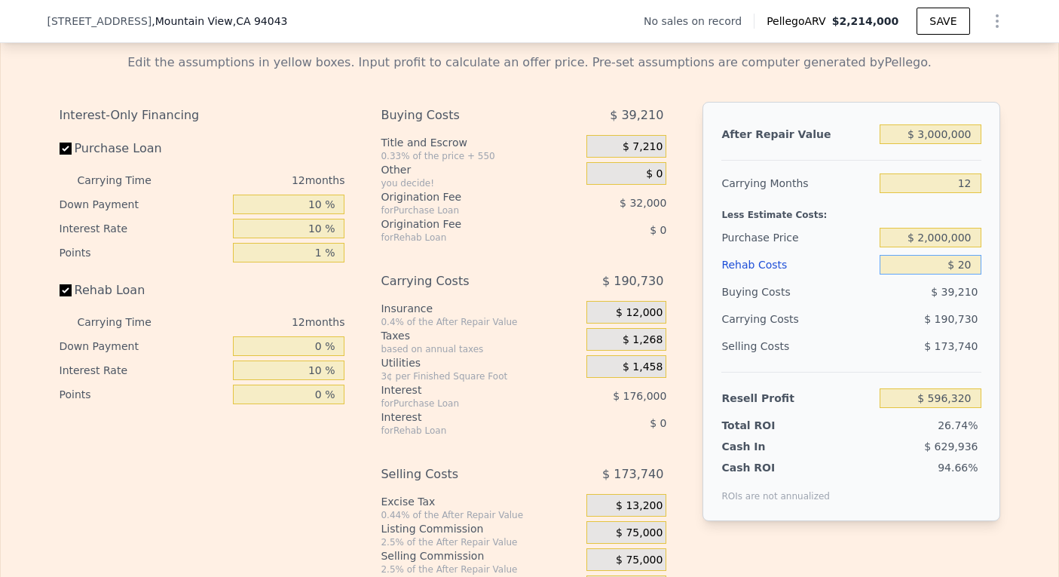
type input "$ 250"
type input "$ 596,042"
type input "$ 2,500"
type input "$ 593,564"
type input "$ 25,000"
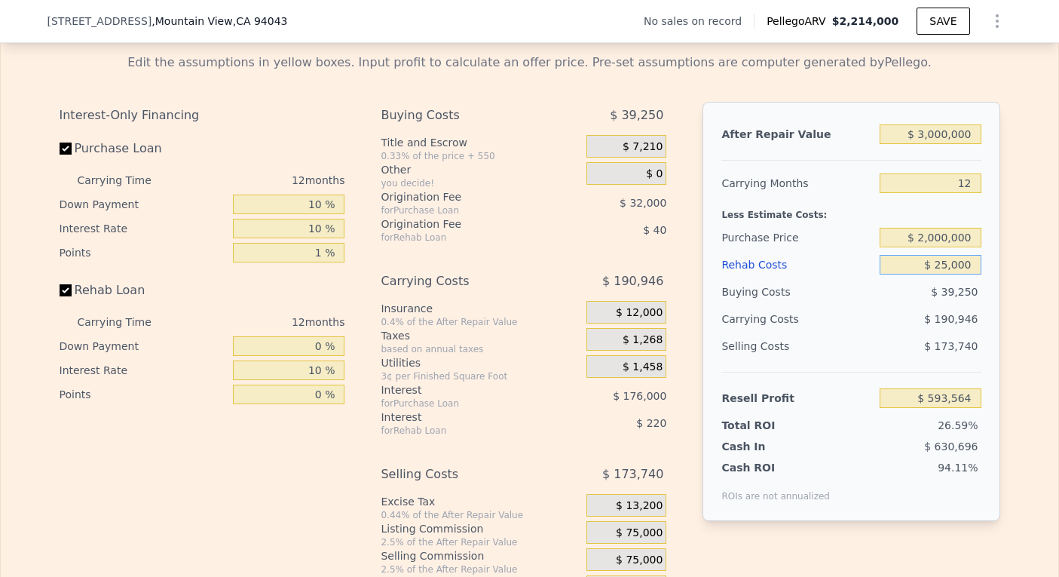
type input "$ 568,724"
type input "$ 250,000"
type input "$ 320,324"
type input "$ 2,500"
type input "$ 593,564"
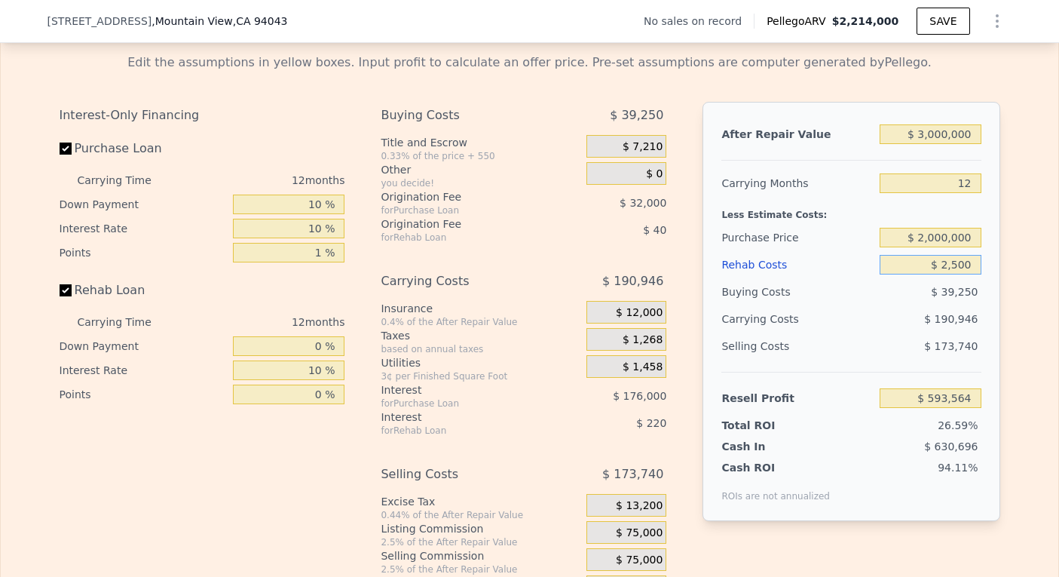
type input "$ 250"
type input "$ 596,042"
type input "$ 20"
type input "$ 596,300"
type input "$ 0"
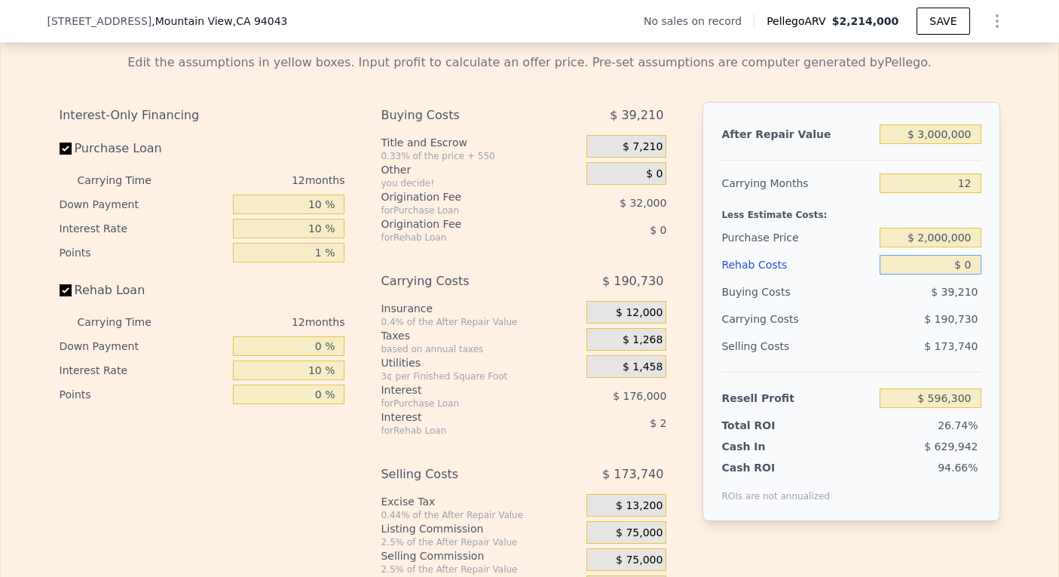
type input "$ 596,320"
type input "$ 40"
type input "$ 596,279"
type input "$ 420"
type input "$ 595,857"
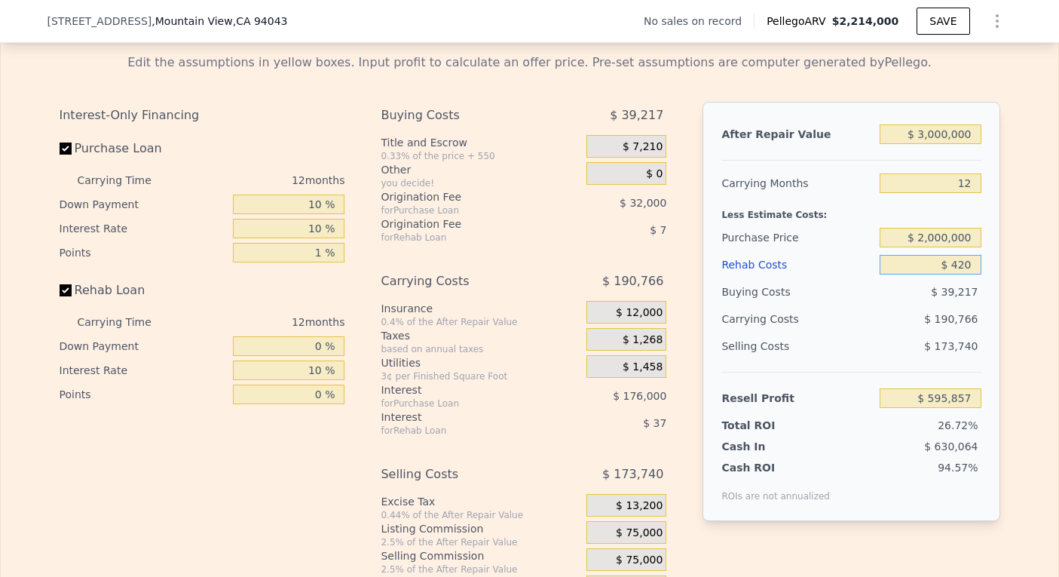
type input "$ 4,250"
type input "$ 591,630"
type input "$ 42,500"
type input "$ 549,396"
type input "$ 425,000"
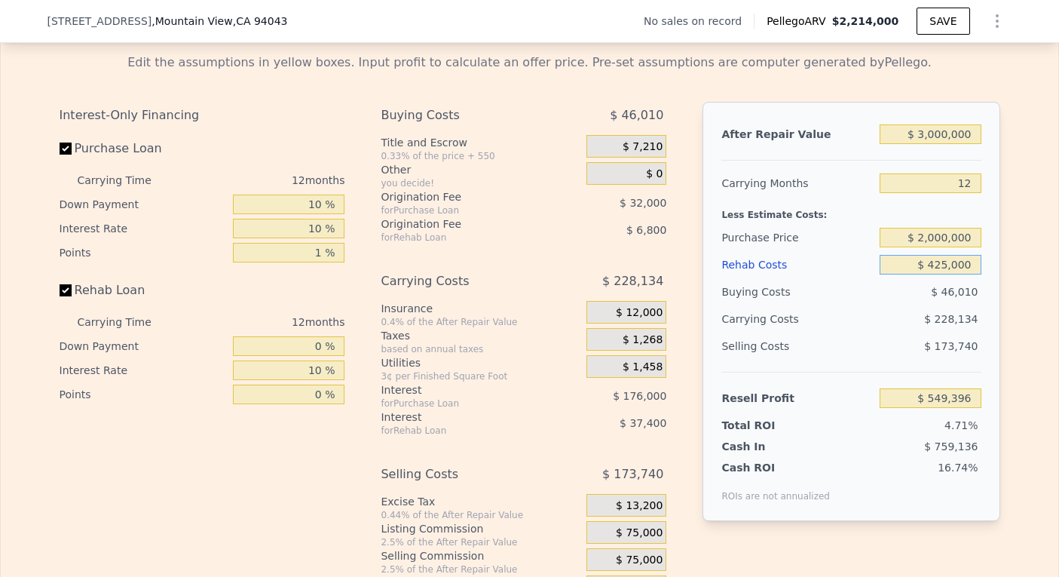
type input "$ 127,116"
type input "$ 425,000"
click at [807, 277] on div "Rehab Costs" at bounding box center [797, 264] width 152 height 27
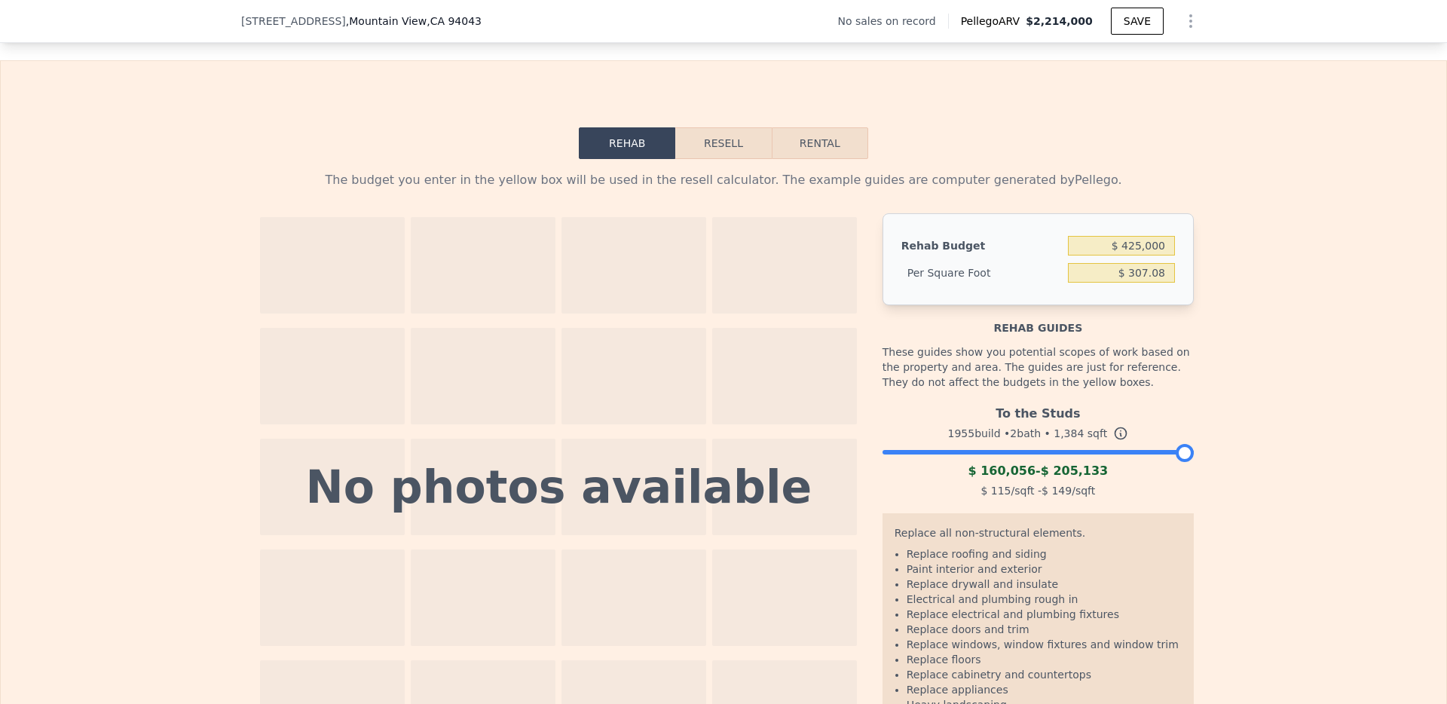
scroll to position [2023, 0]
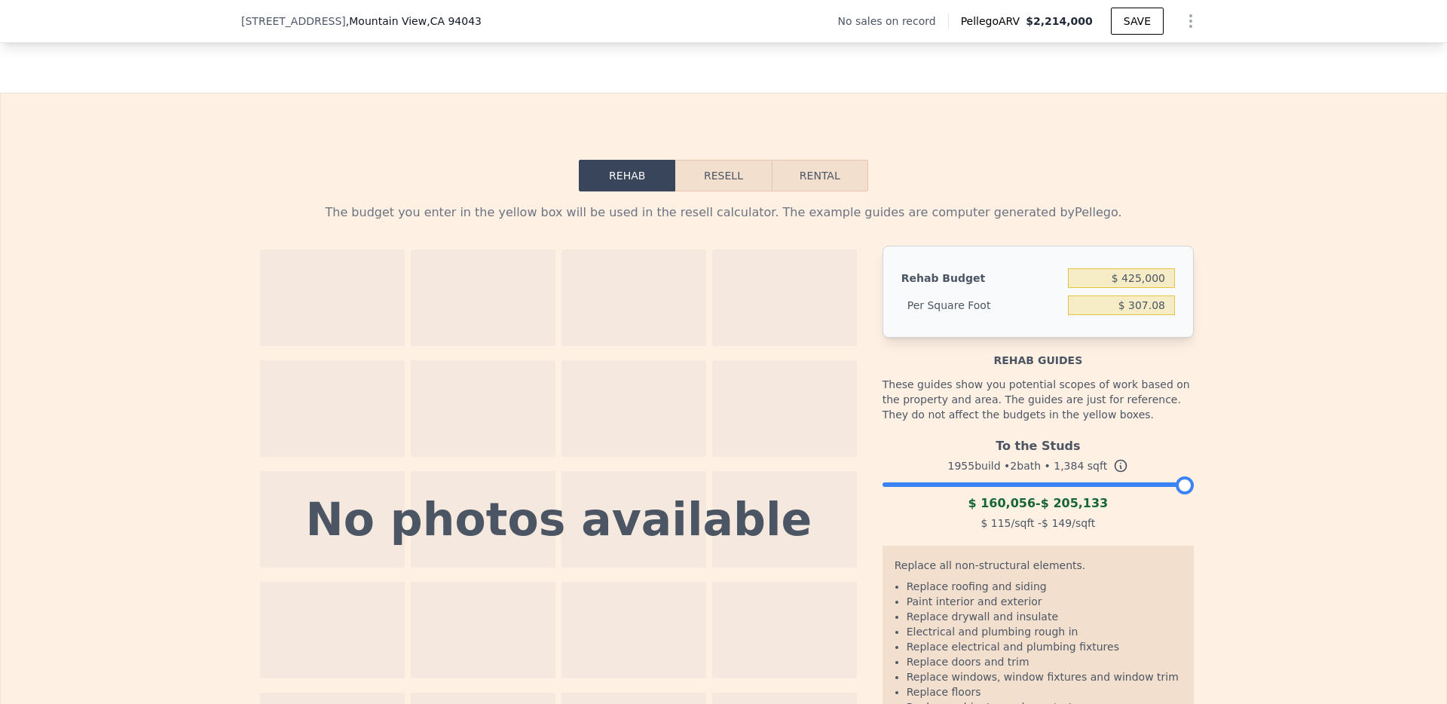
click at [712, 191] on button "Resell" at bounding box center [723, 176] width 96 height 32
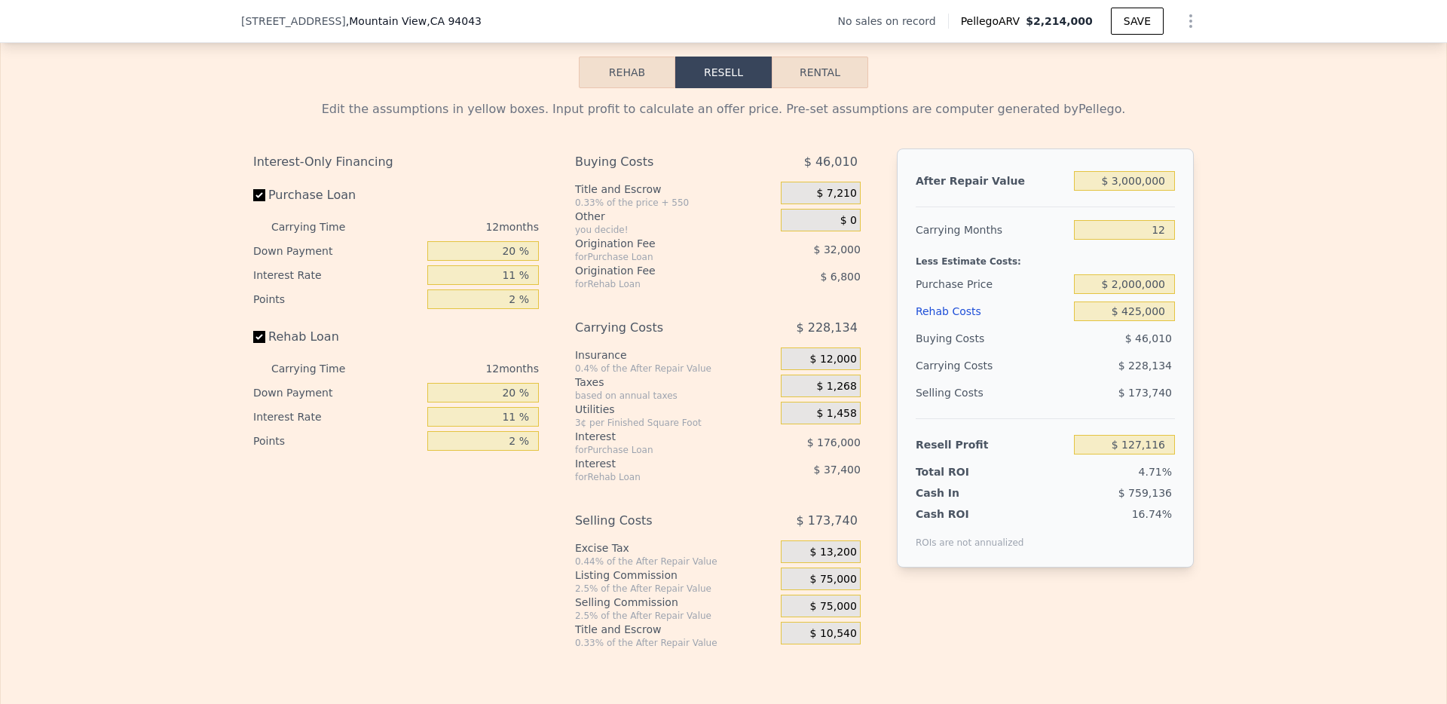
scroll to position [2140, 0]
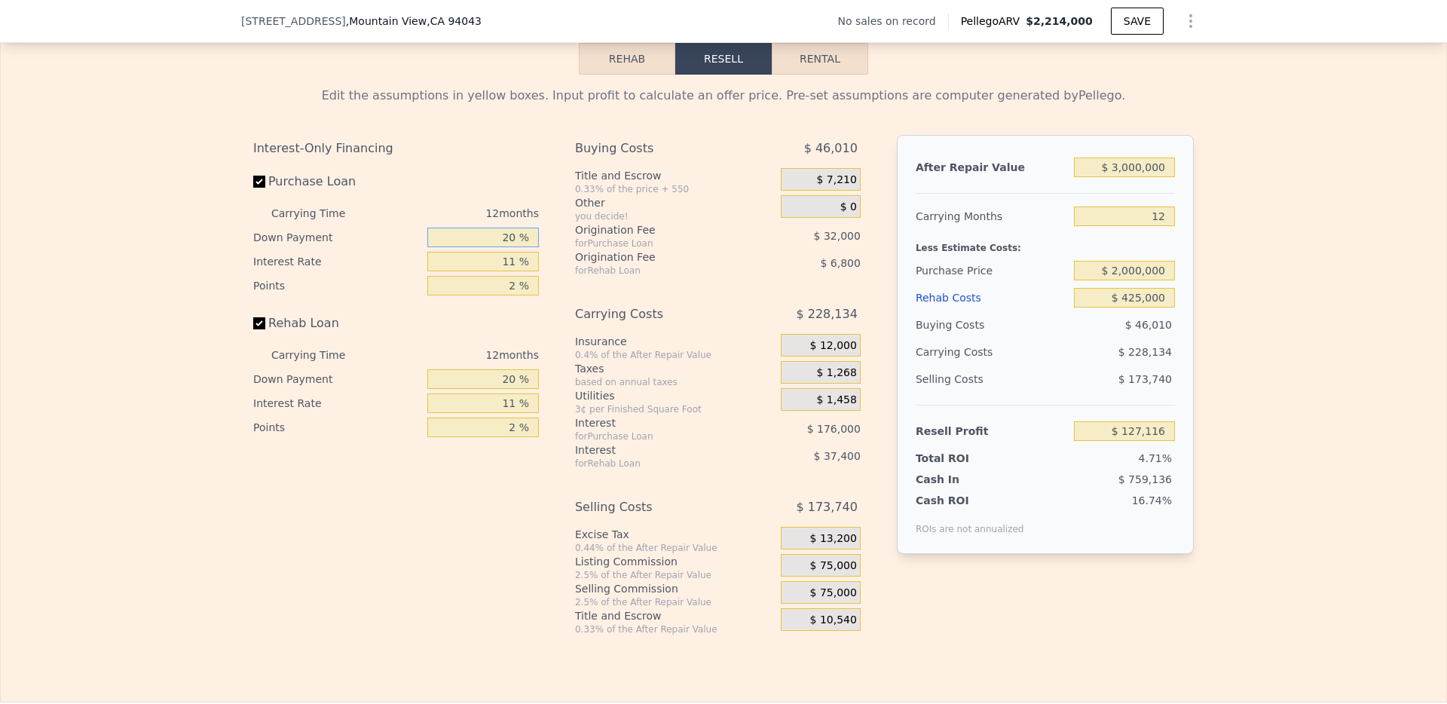
drag, startPoint x: 512, startPoint y: 262, endPoint x: 461, endPoint y: 262, distance: 50.5
click at [461, 247] on input "20 %" at bounding box center [483, 238] width 112 height 20
type input "1 %"
type input "$ 77,720"
type input "10 %"
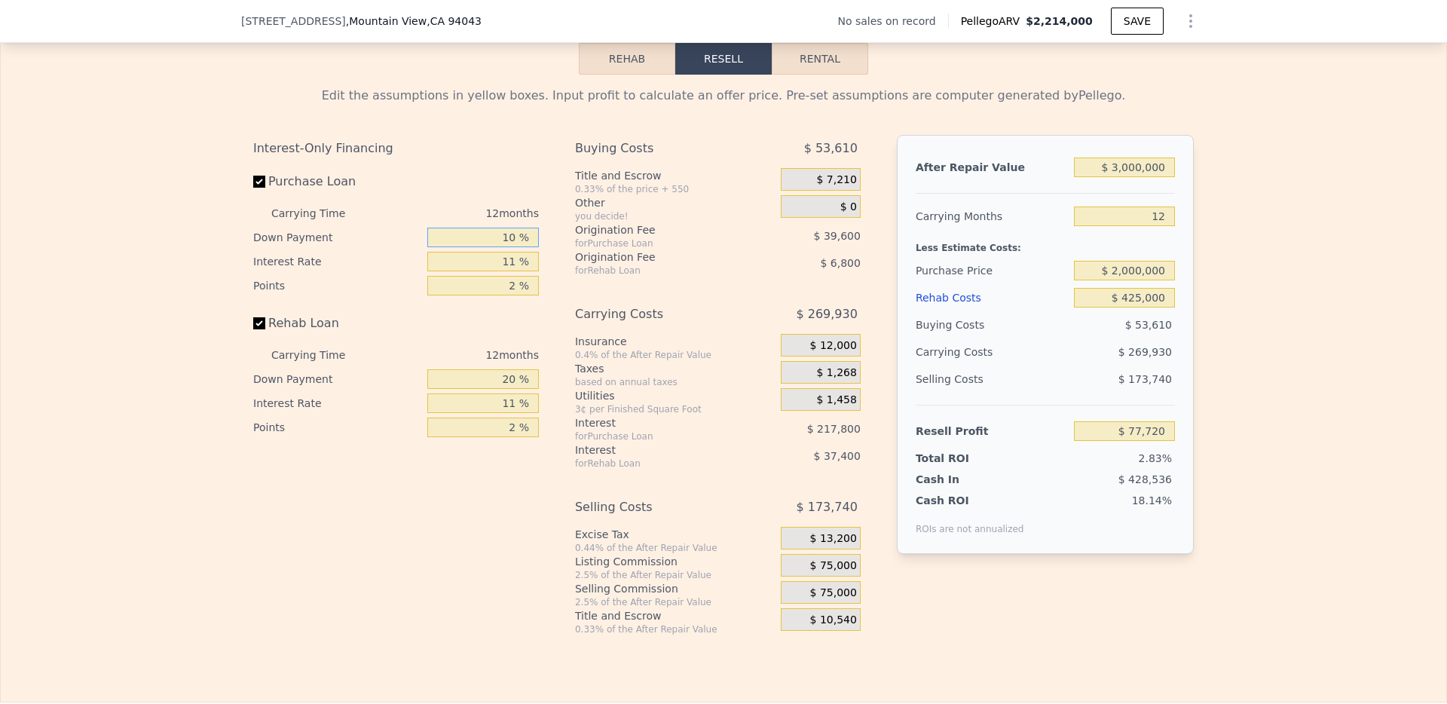
type input "$ 101,120"
type input "10 %"
drag, startPoint x: 516, startPoint y: 287, endPoint x: 467, endPoint y: 287, distance: 49.7
click at [467, 271] on input "11 %" at bounding box center [483, 262] width 112 height 20
type input "1 %"
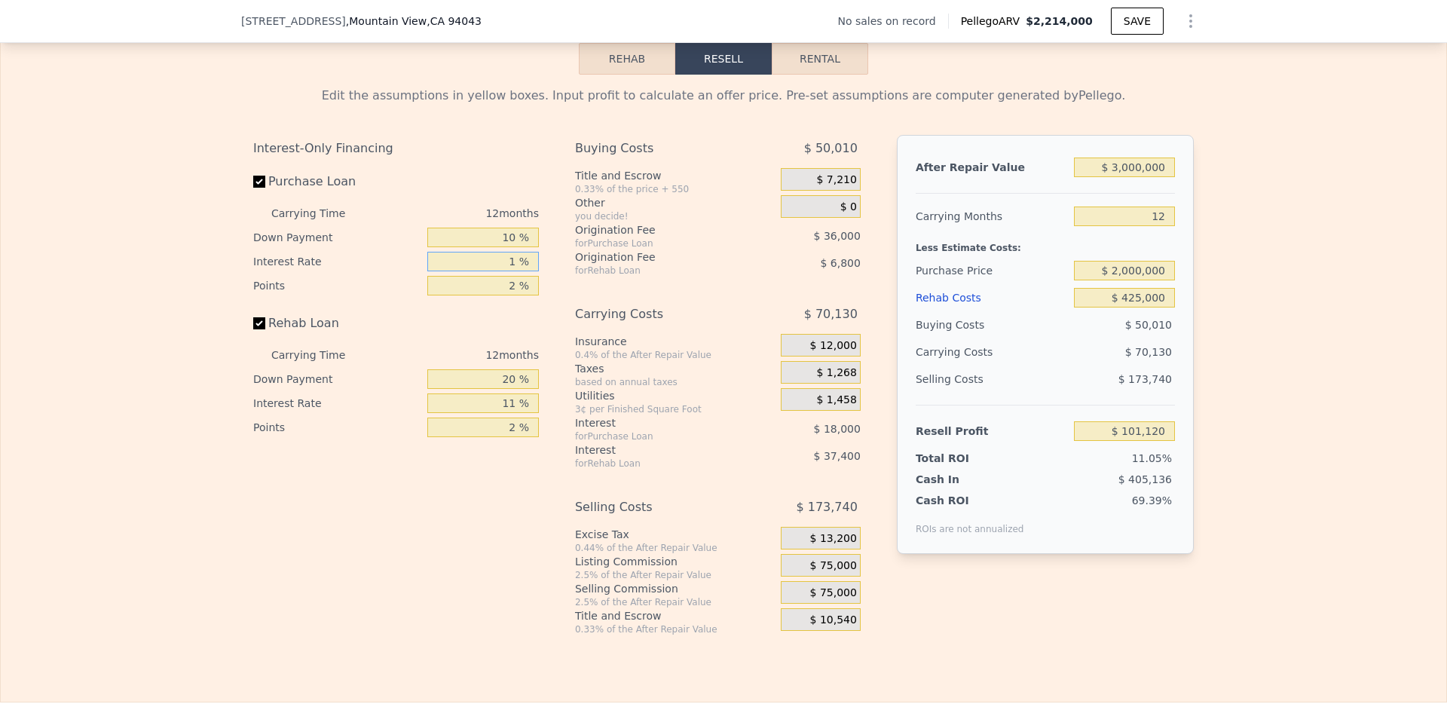
type input "$ 281,120"
type input "10 %"
type input "$ 119,120"
type input "10 %"
drag, startPoint x: 515, startPoint y: 305, endPoint x: 497, endPoint y: 305, distance: 18.1
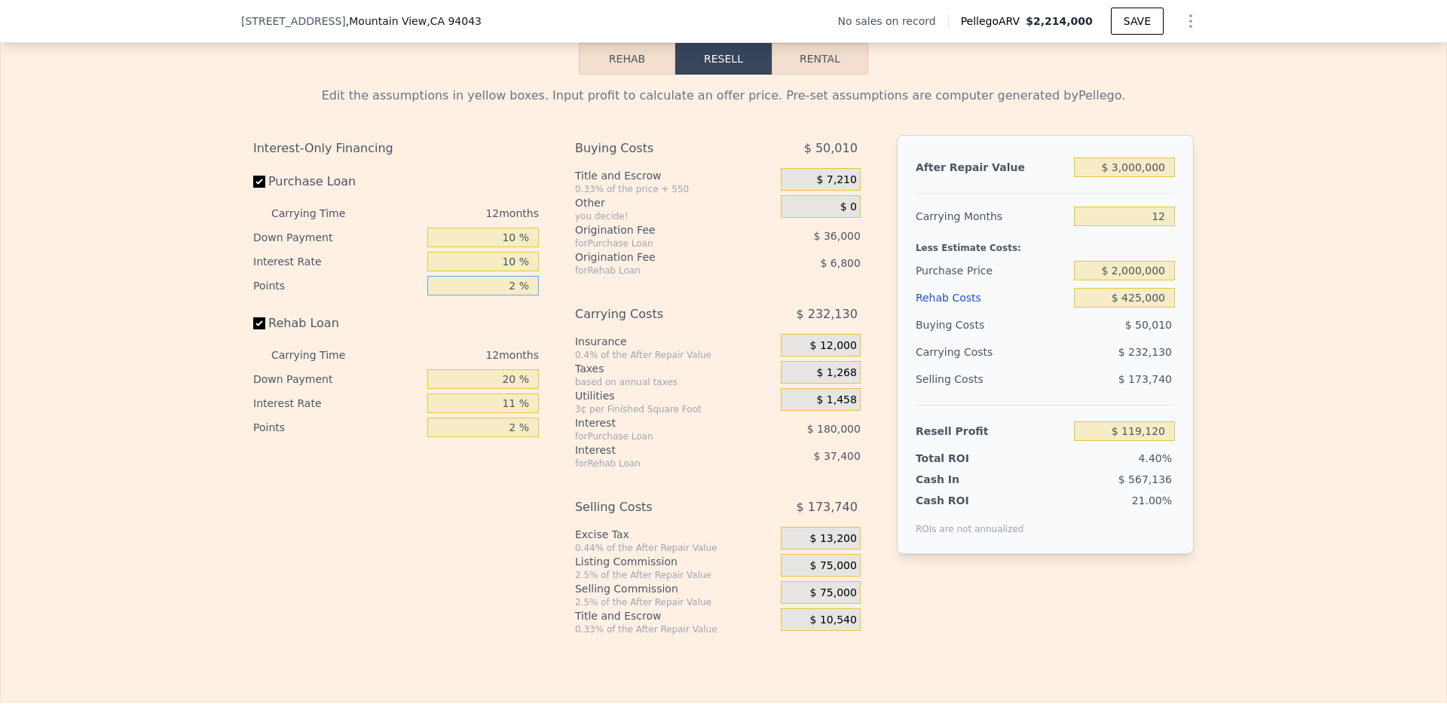
click at [497, 295] on input "2 %" at bounding box center [483, 286] width 112 height 20
type input "1 %"
type input "$ 137,120"
type input "1 %"
drag, startPoint x: 512, startPoint y: 407, endPoint x: 464, endPoint y: 407, distance: 48.2
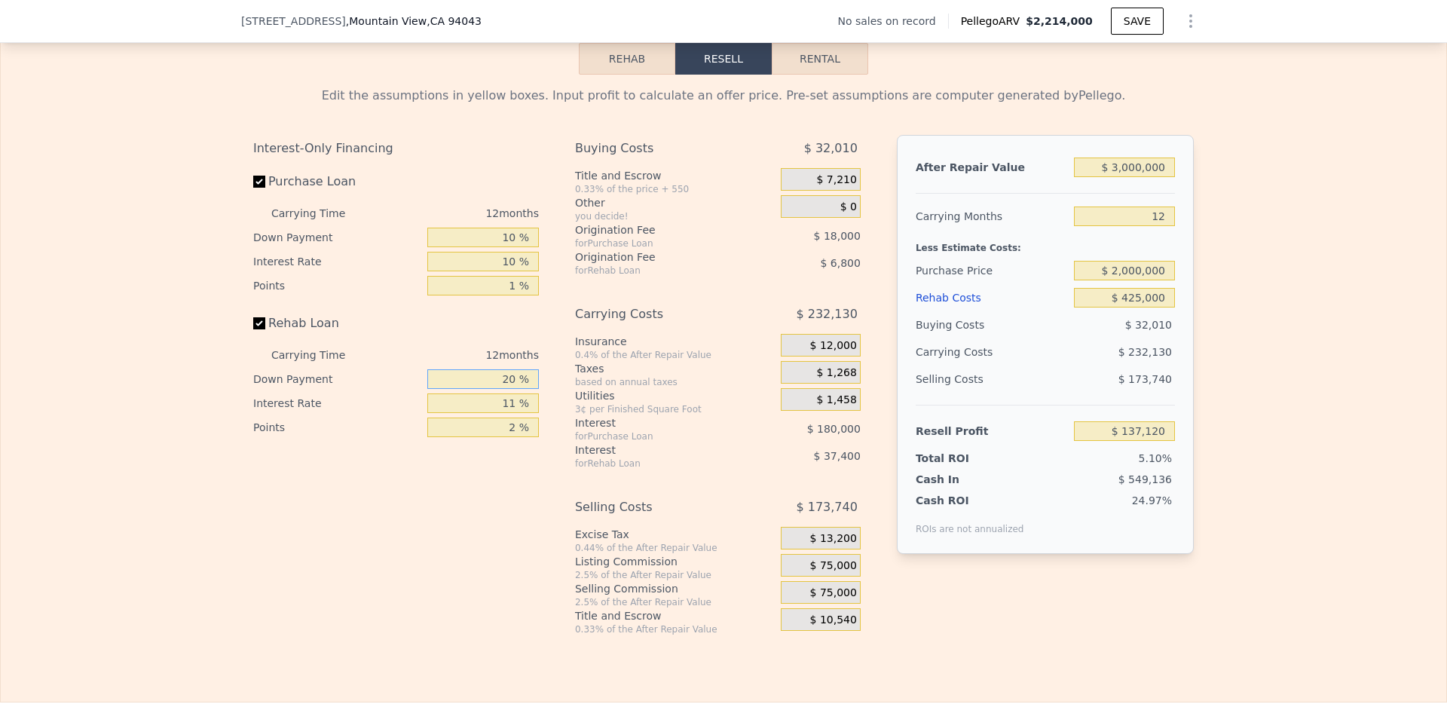
click at [464, 389] on input "20 %" at bounding box center [483, 379] width 112 height 20
type input "0 %"
type input "$ 126,072"
type input "0 %"
drag, startPoint x: 519, startPoint y: 417, endPoint x: 494, endPoint y: 417, distance: 24.9
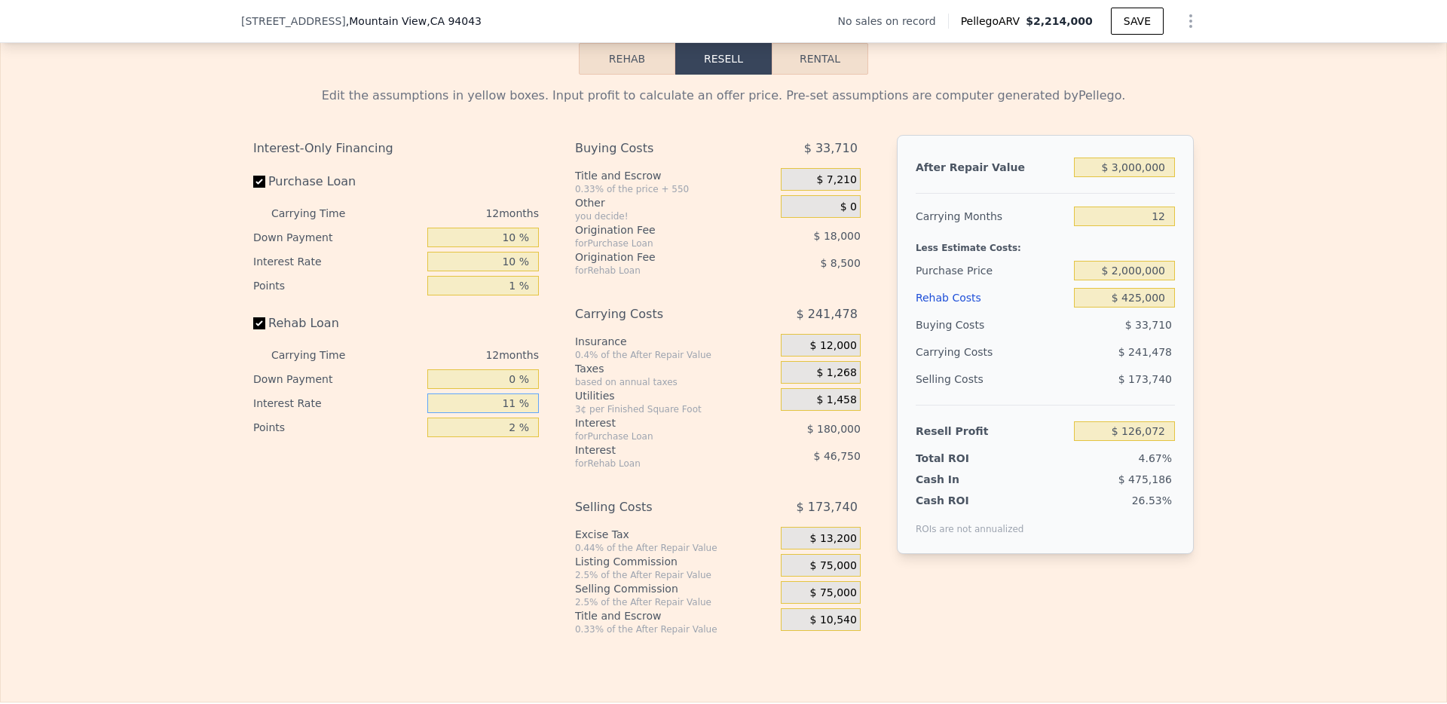
click at [494, 413] on input "11 %" at bounding box center [483, 403] width 112 height 20
drag, startPoint x: 504, startPoint y: 424, endPoint x: 537, endPoint y: 424, distance: 32.4
click at [537, 424] on div "Interest-Only Financing Purchase Loan Carrying Time 12 months Down Payment 10 %…" at bounding box center [402, 385] width 298 height 500
click at [515, 413] on input "11 %" at bounding box center [483, 403] width 112 height 20
drag, startPoint x: 515, startPoint y: 428, endPoint x: 496, endPoint y: 428, distance: 18.8
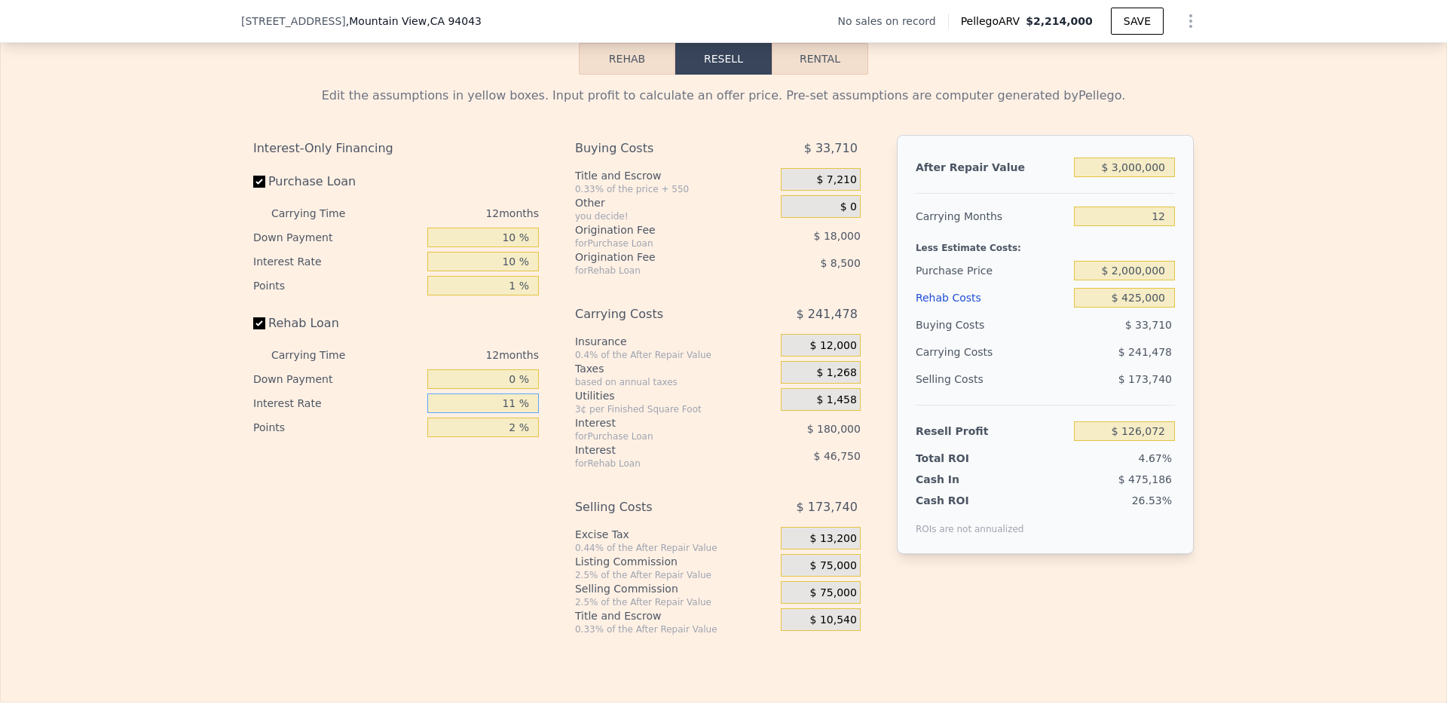
click at [496, 413] on input "11 %" at bounding box center [483, 403] width 112 height 20
type input "1 %"
type input "$ 168,576"
type input "10 %"
type input "$ 130,320"
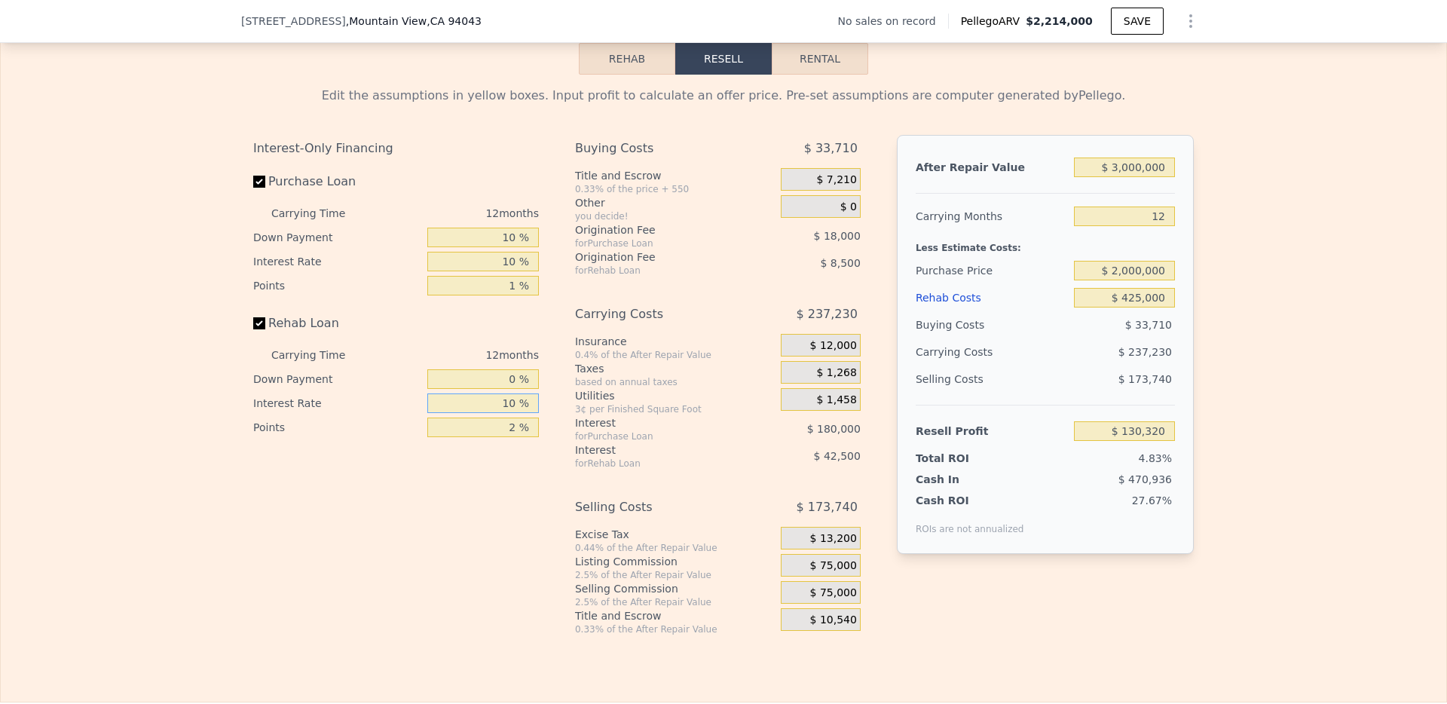
type input "10 %"
drag, startPoint x: 513, startPoint y: 450, endPoint x: 466, endPoint y: 450, distance: 47.5
click at [466, 437] on input "2 %" at bounding box center [483, 428] width 112 height 20
type input "0 %"
type input "$ 138,820"
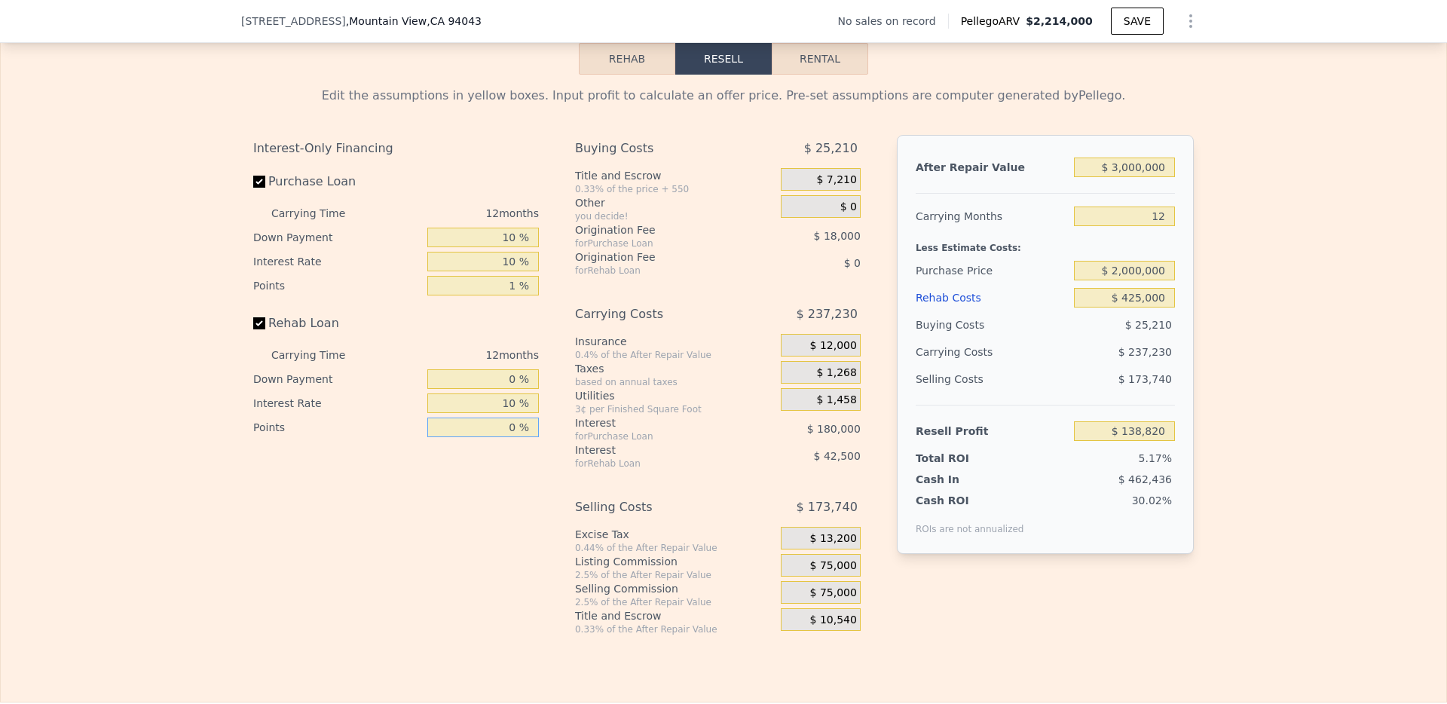
type input "0 %"
click at [832, 573] on span "$ 75,000" at bounding box center [833, 566] width 47 height 14
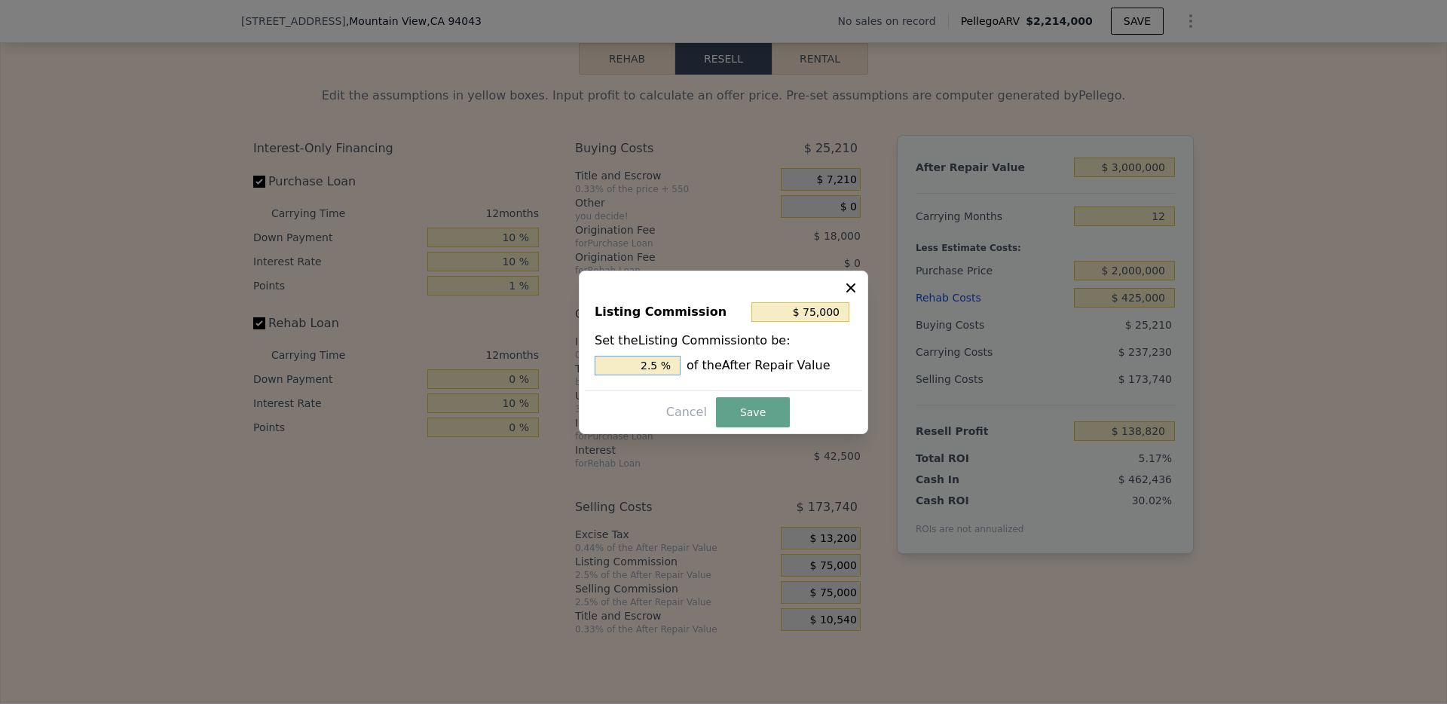
drag, startPoint x: 666, startPoint y: 363, endPoint x: 629, endPoint y: 363, distance: 36.9
click at [629, 363] on input "2.5 %" at bounding box center [638, 366] width 86 height 20
type input "$ 30,000"
type input "1.0 %"
click at [743, 415] on button "Save" at bounding box center [753, 412] width 74 height 30
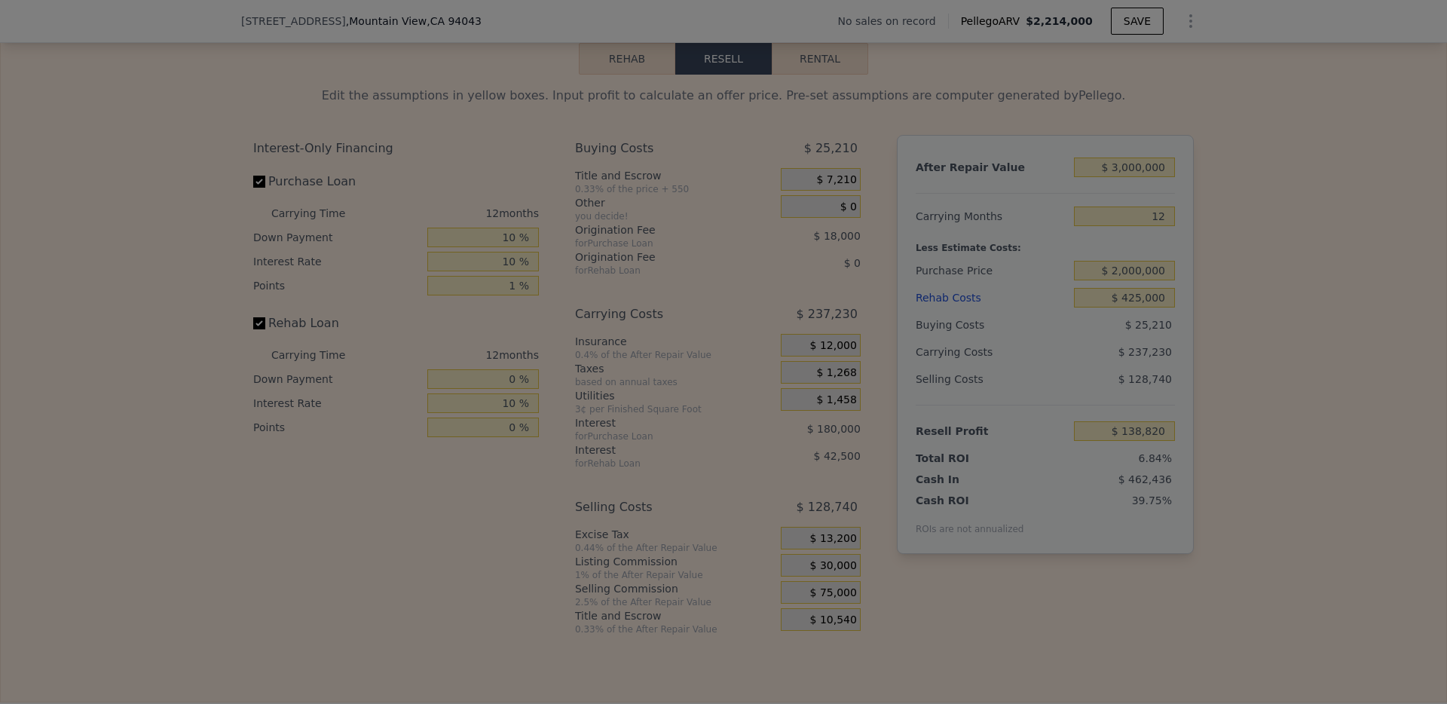
type input "$ 183,820"
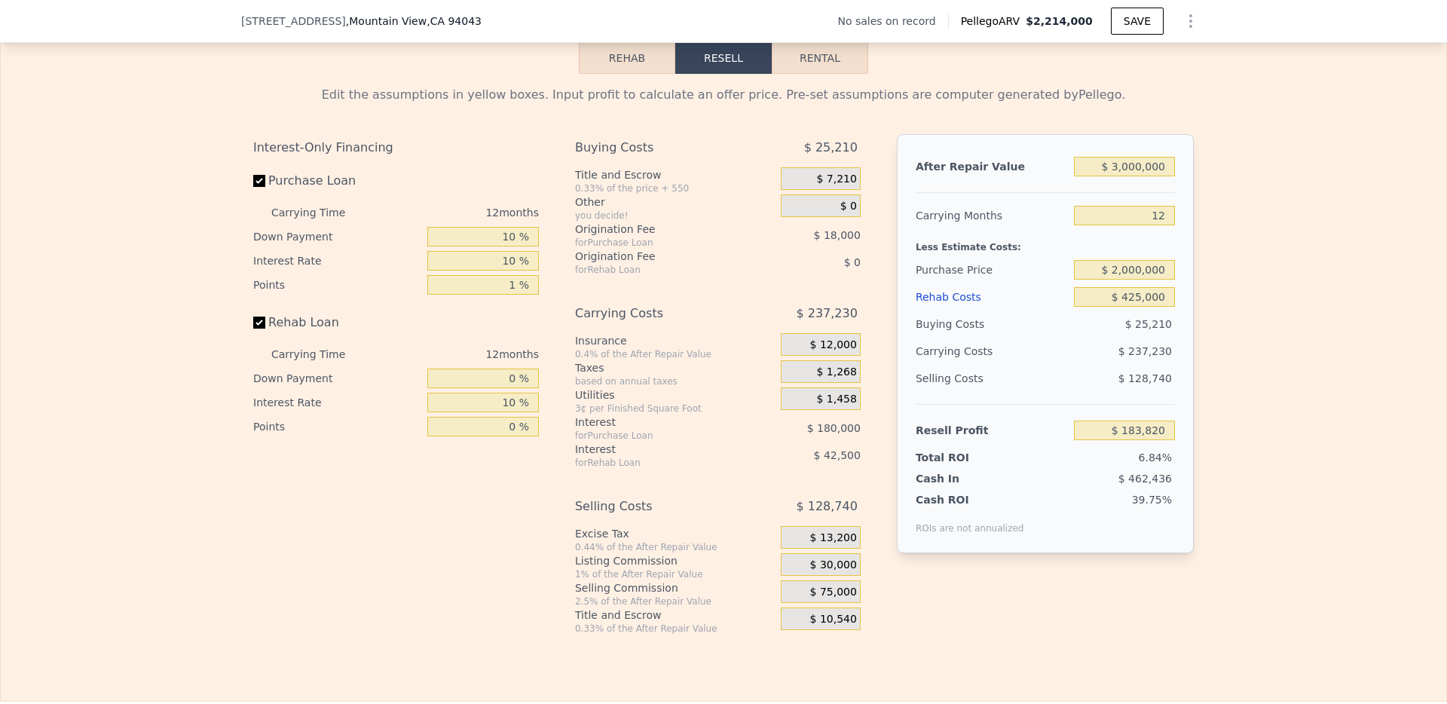
scroll to position [0, 6]
drag, startPoint x: 1162, startPoint y: 188, endPoint x: 1084, endPoint y: 188, distance: 78.4
click at [1084, 176] on input "$ 3,000,000" at bounding box center [1124, 167] width 101 height 20
type input "$ 2"
type input "-$ 2,675,988"
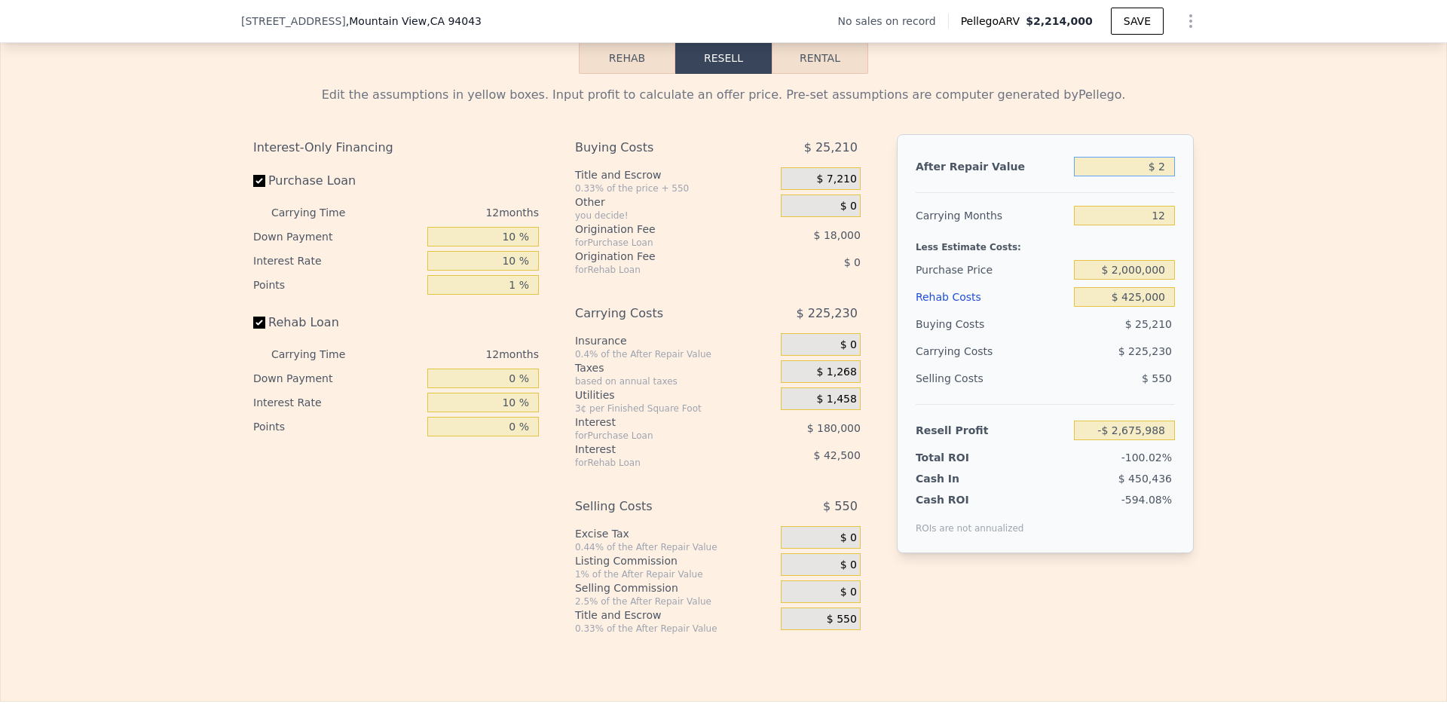
type input "$ 2,214,000"
type input "8"
type input "$ 0"
type input "$ 29,998"
drag, startPoint x: 1159, startPoint y: 189, endPoint x: 1095, endPoint y: 187, distance: 64.1
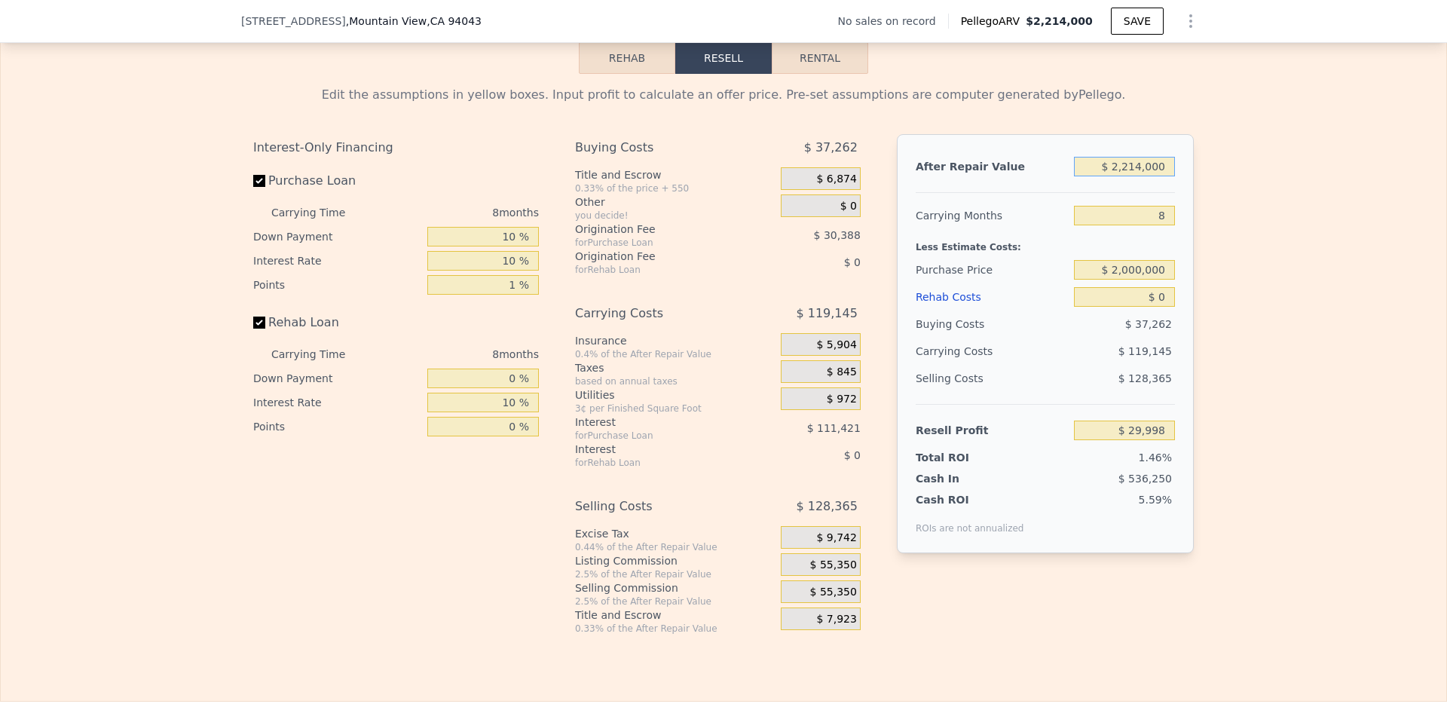
click at [1095, 176] on input "$ 2,214,000" at bounding box center [1124, 167] width 101 height 20
type input "$ 2"
type input "-$ 2,050,281"
type input "$ 24"
type input "-$ 2,050,261"
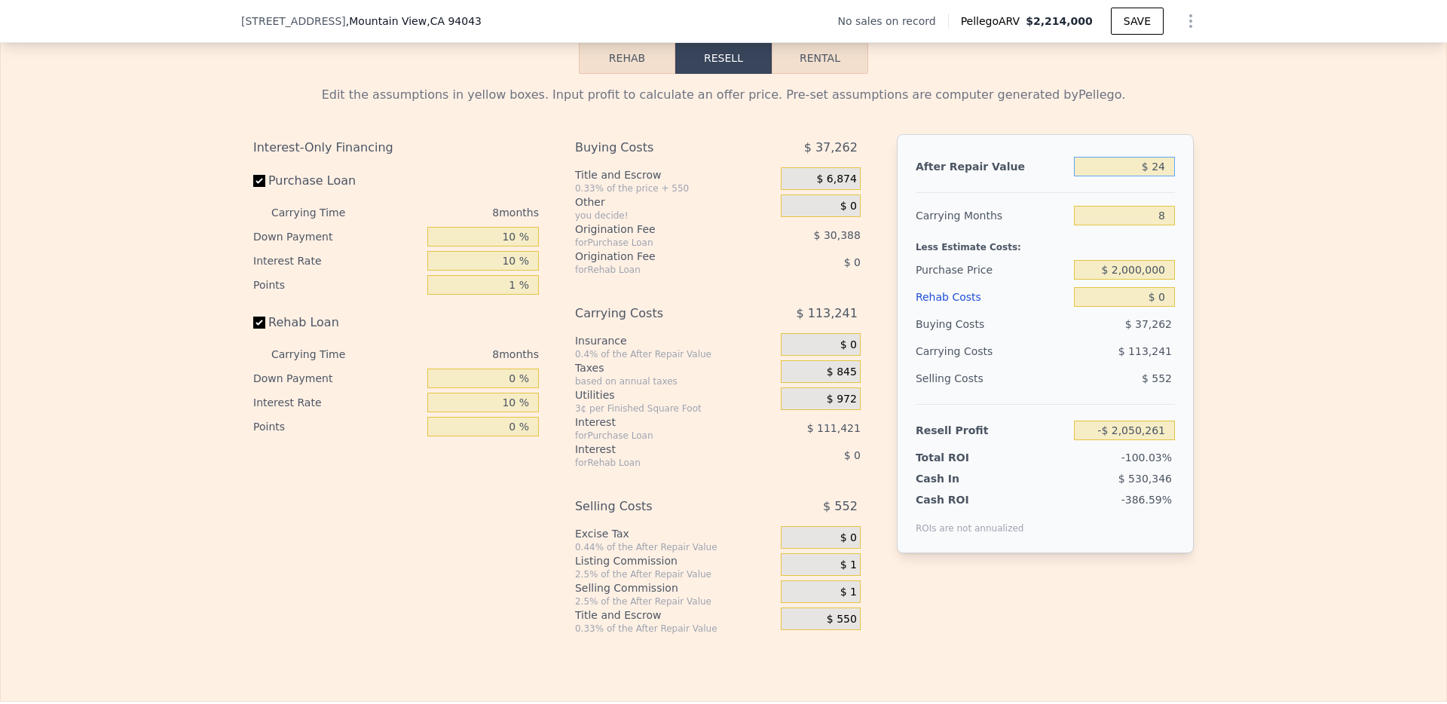
type input "$ 240"
type input "-$ 2,050,058"
type input "$ 2,400"
type input "-$ 2,048,028"
type input "$ 24,000"
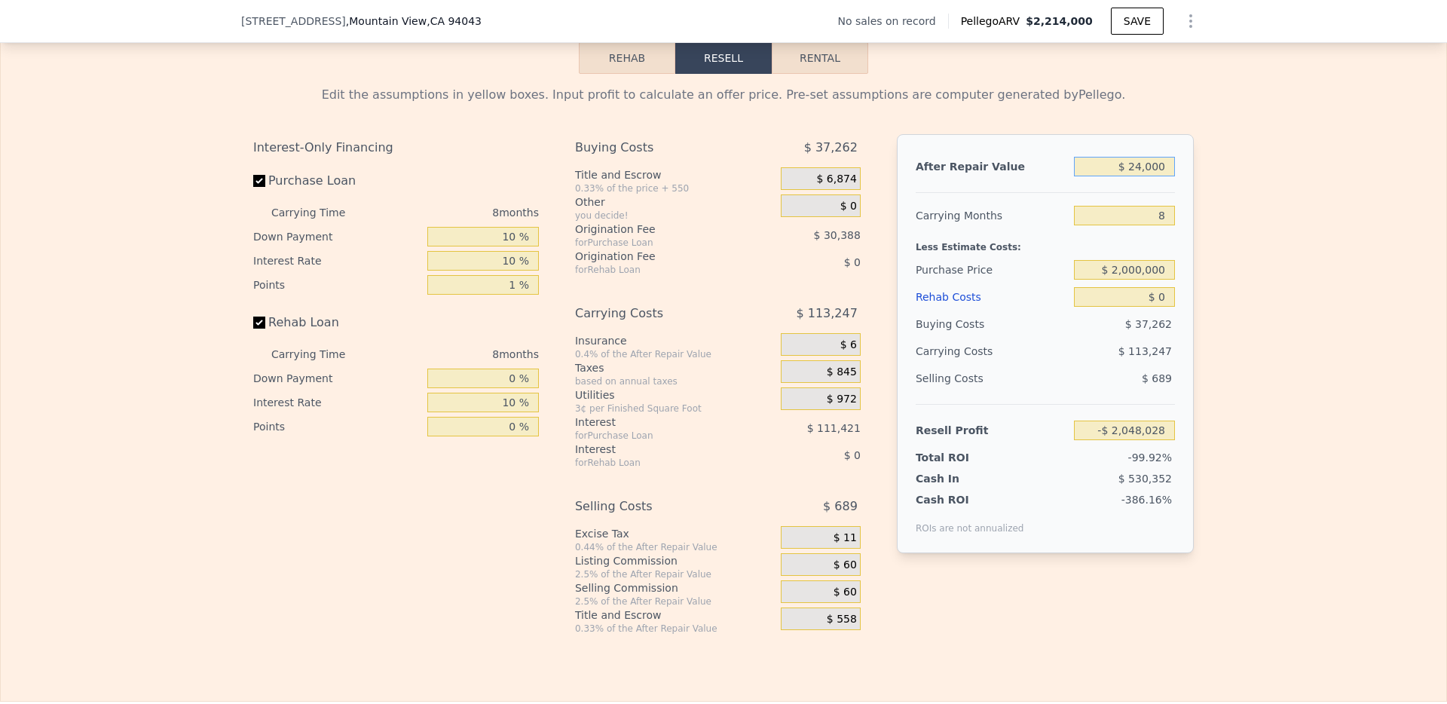
type input "-$ 2,027,733"
type input "$ 240,000"
type input "-$ 1,824,778"
type input "$ 2,400,000"
type input "$ 204,765"
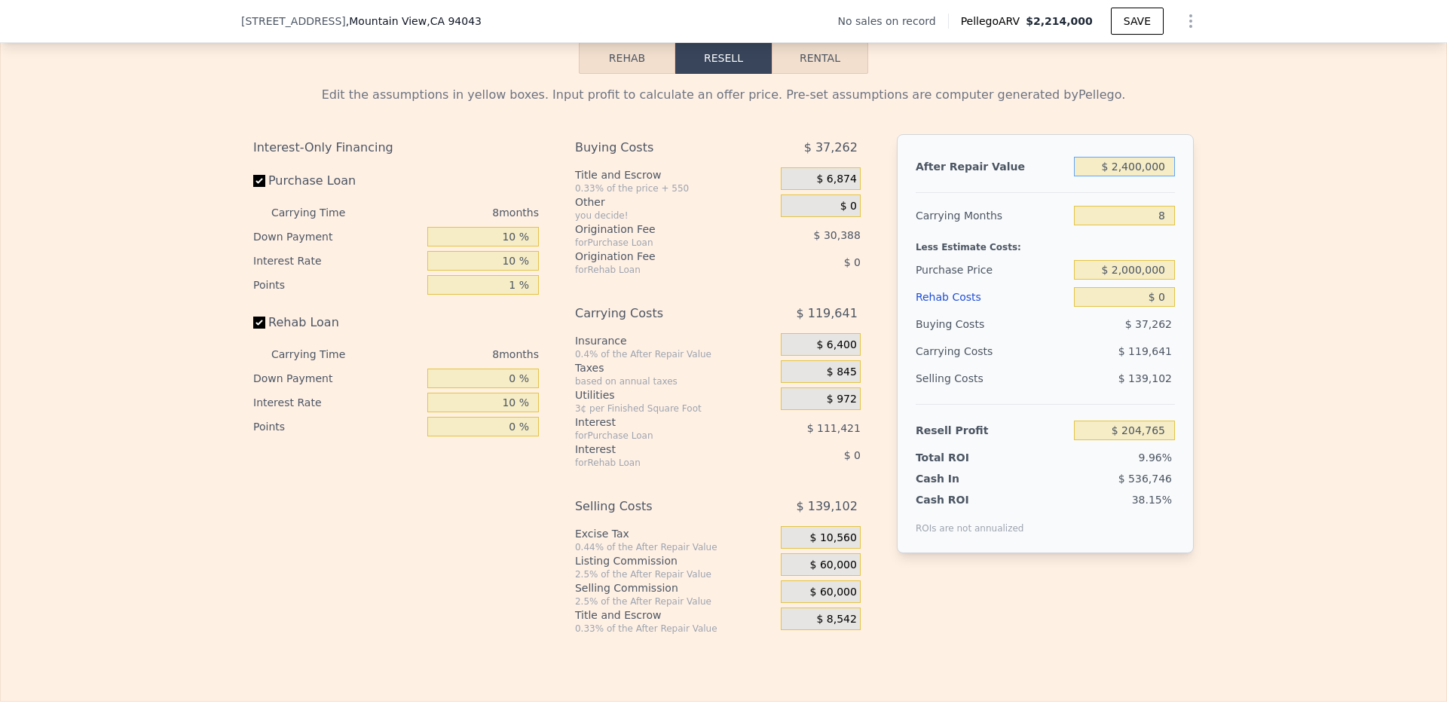
type input "$ 2,400,000"
drag, startPoint x: 1163, startPoint y: 239, endPoint x: 1129, endPoint y: 239, distance: 33.9
click at [1129, 225] on input "8" at bounding box center [1124, 216] width 101 height 20
type input "6"
type input "$ 234,675"
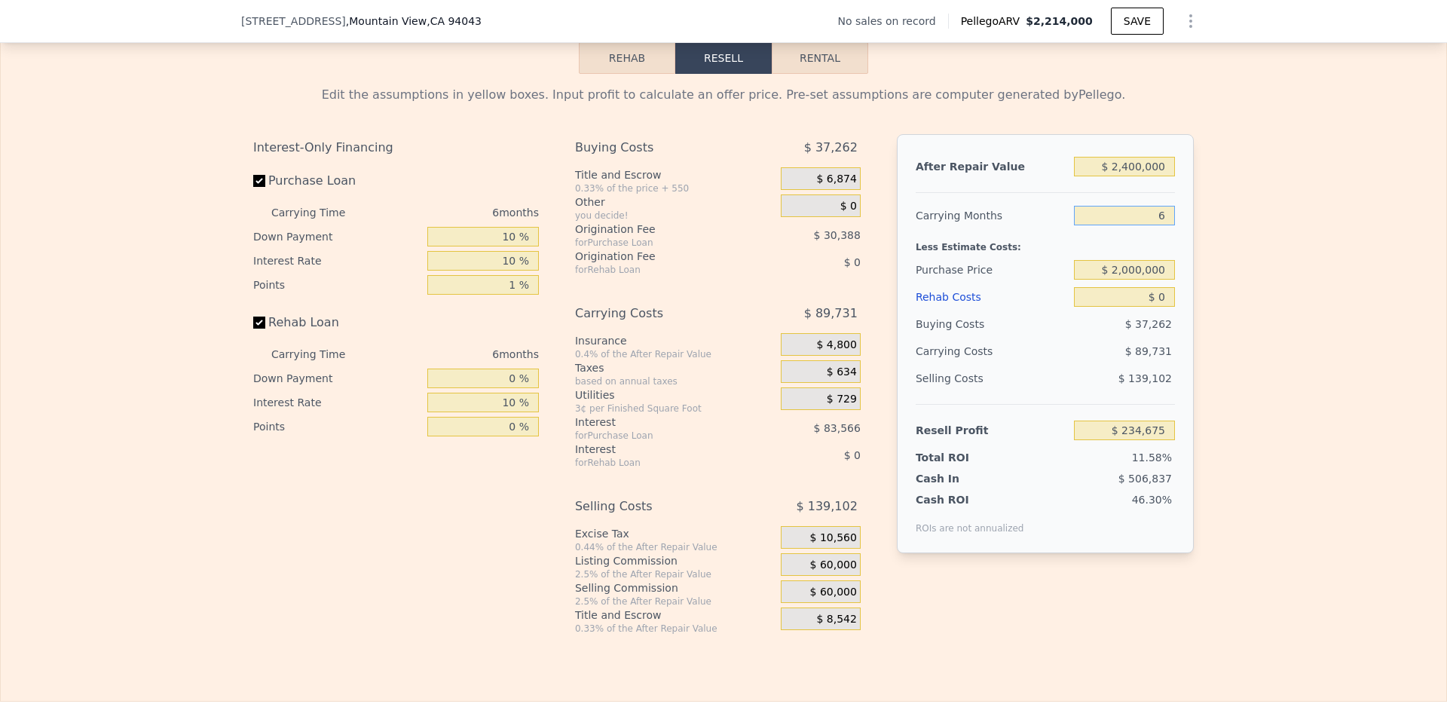
type input "6"
click at [1161, 280] on input "$ 2,000,000" at bounding box center [1124, 270] width 101 height 20
type input "$ 127,523"
drag, startPoint x: 1161, startPoint y: 317, endPoint x: 1146, endPoint y: 317, distance: 15.8
click at [1146, 307] on input "$ 0" at bounding box center [1124, 297] width 101 height 20
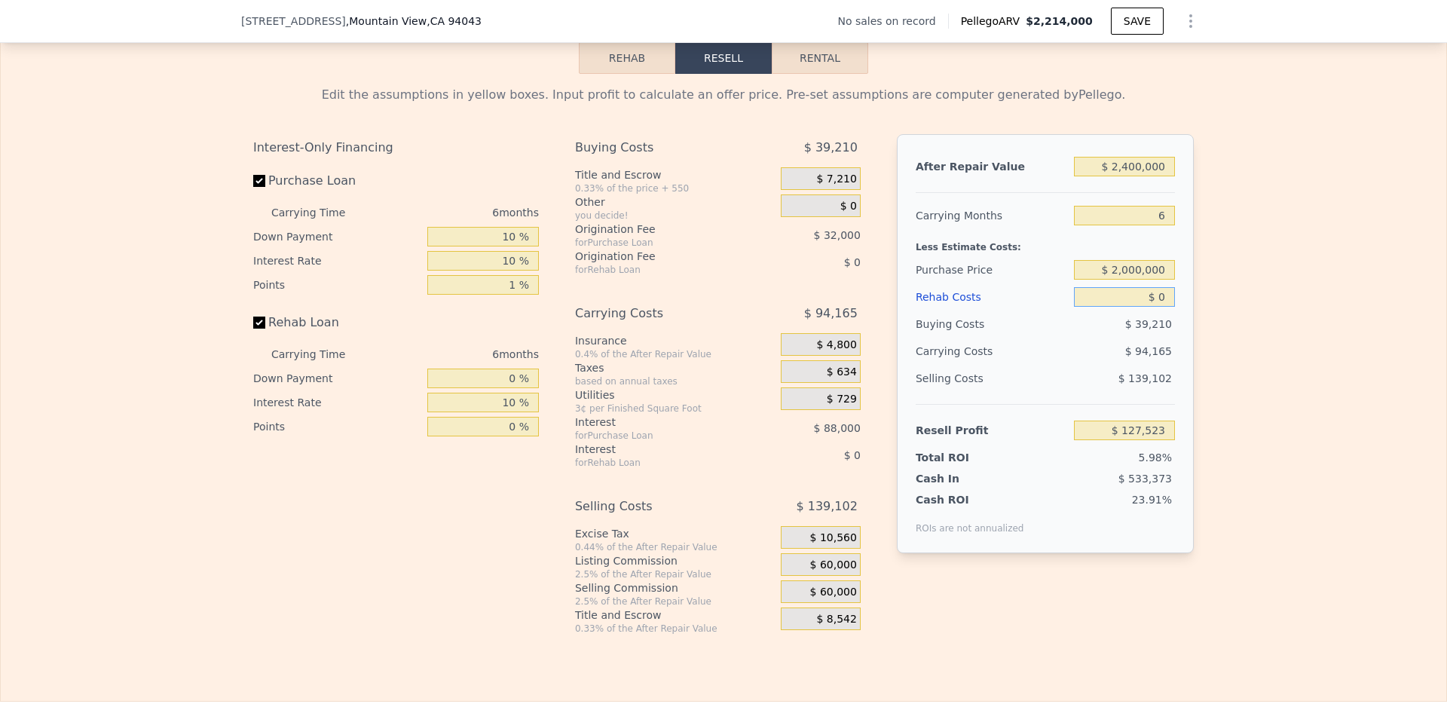
type input "$ 1"
type input "$ 127,522"
type input "$ 13"
type input "$ 127,510"
type input "$ 135"
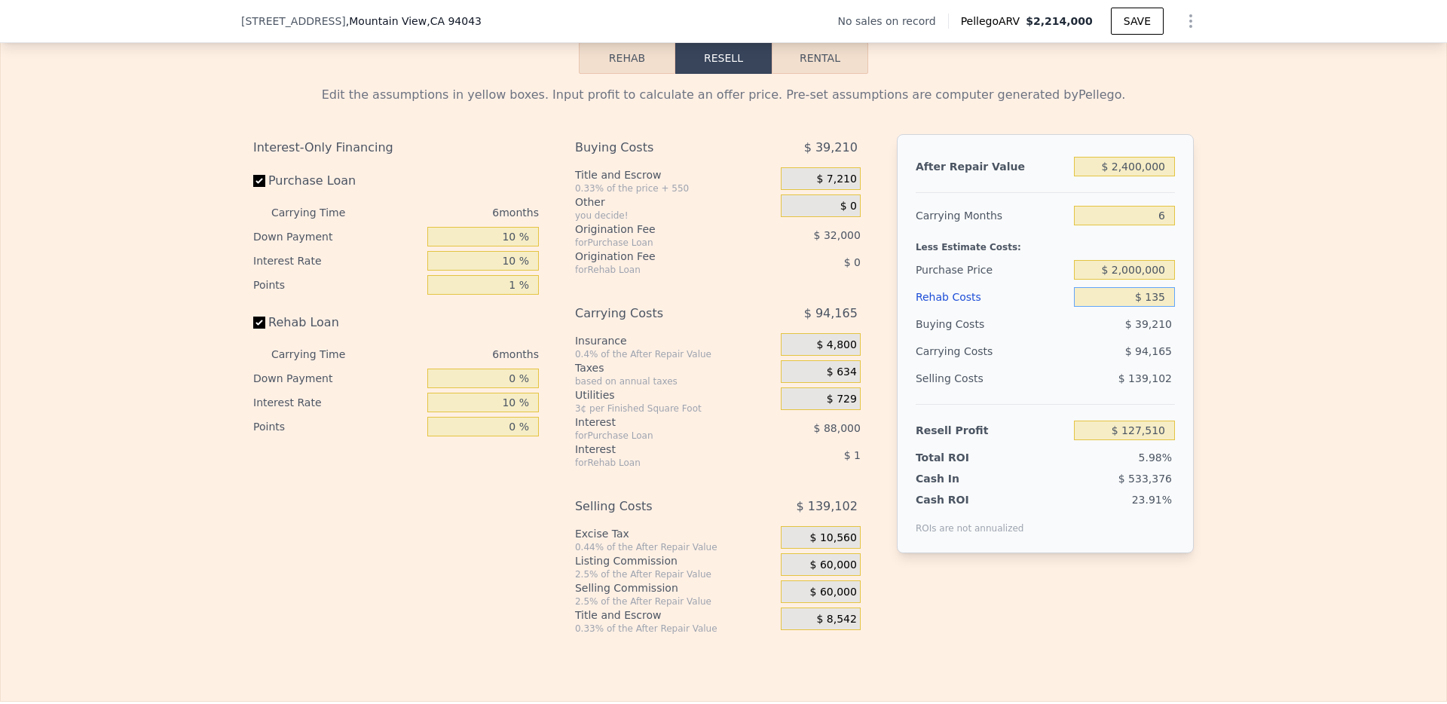
type input "$ 127,380"
type input "$ 1,350"
type input "$ 126,091"
type input "$ 13,500"
type input "$ 113,213"
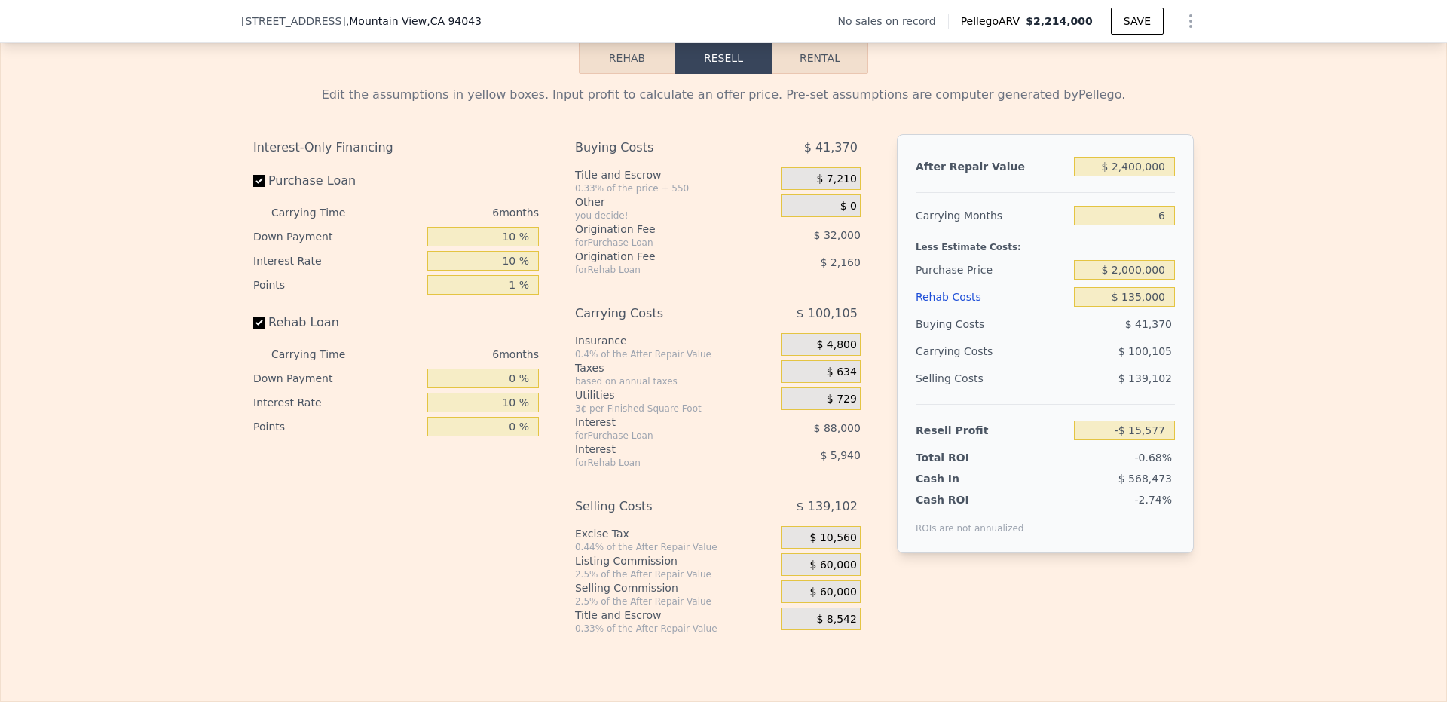
click at [822, 572] on span "$ 60,000" at bounding box center [833, 566] width 47 height 14
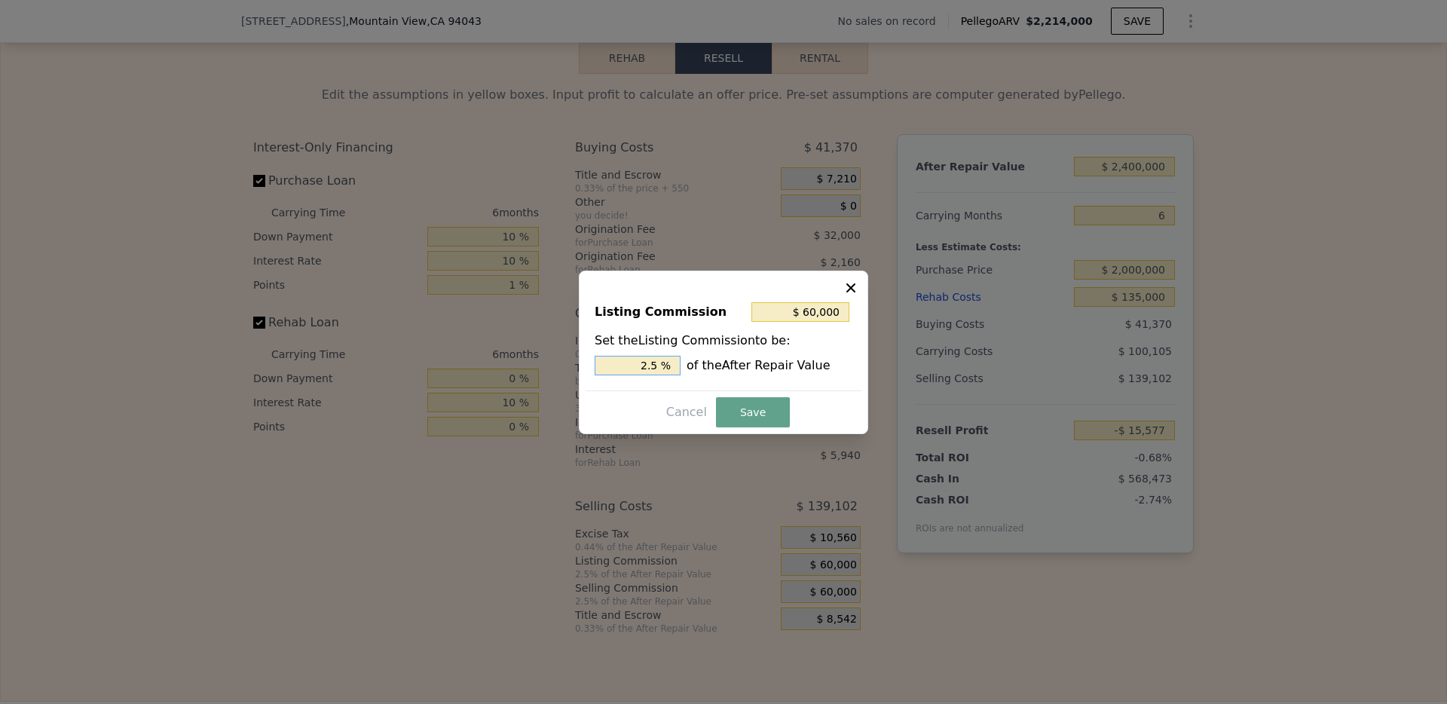
drag, startPoint x: 660, startPoint y: 366, endPoint x: 604, endPoint y: 366, distance: 55.8
click at [604, 366] on input "2.5 %" at bounding box center [638, 366] width 86 height 20
click at [760, 414] on button "Save" at bounding box center [753, 412] width 74 height 30
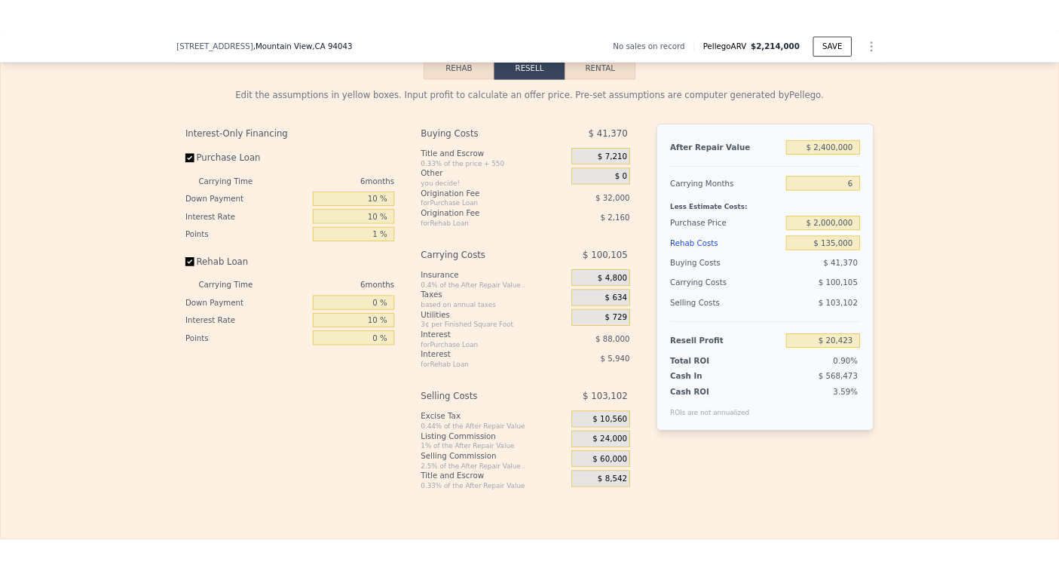
scroll to position [2149, 0]
